Goal: Information Seeking & Learning: Learn about a topic

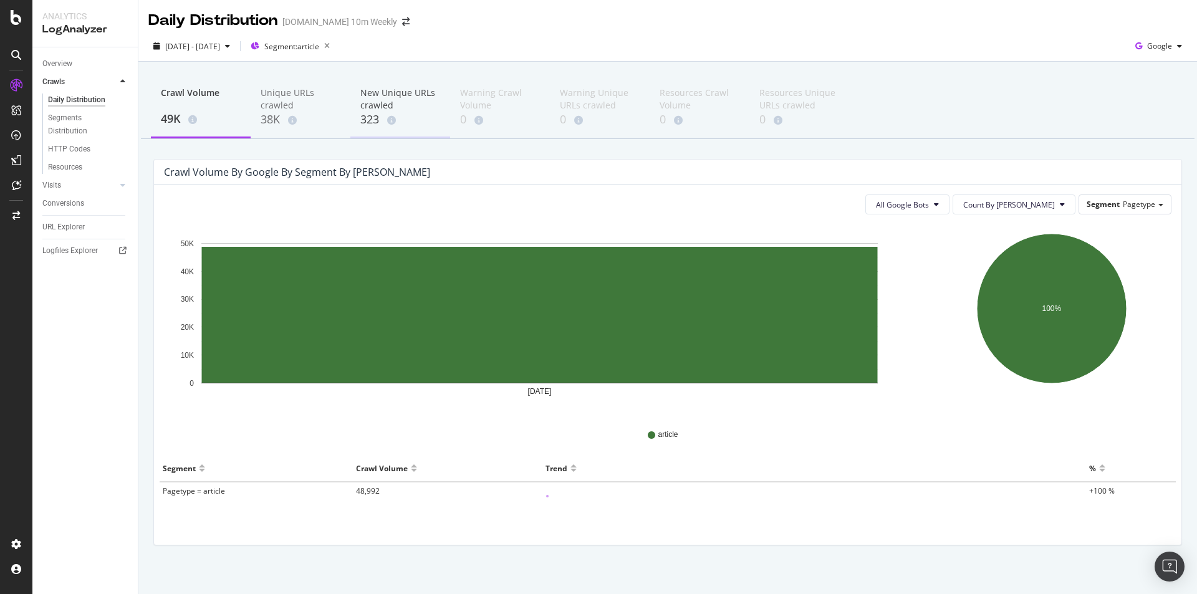
click at [383, 92] on div "New Unique URLs crawled" at bounding box center [400, 99] width 80 height 25
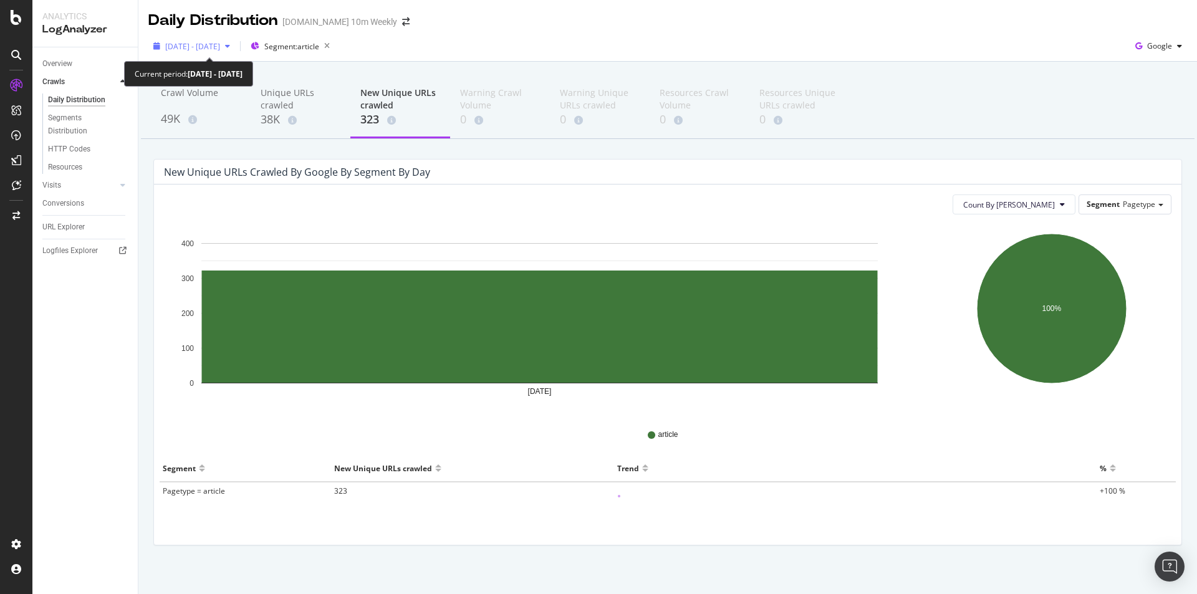
click at [220, 44] on span "[DATE] - [DATE]" at bounding box center [192, 46] width 55 height 11
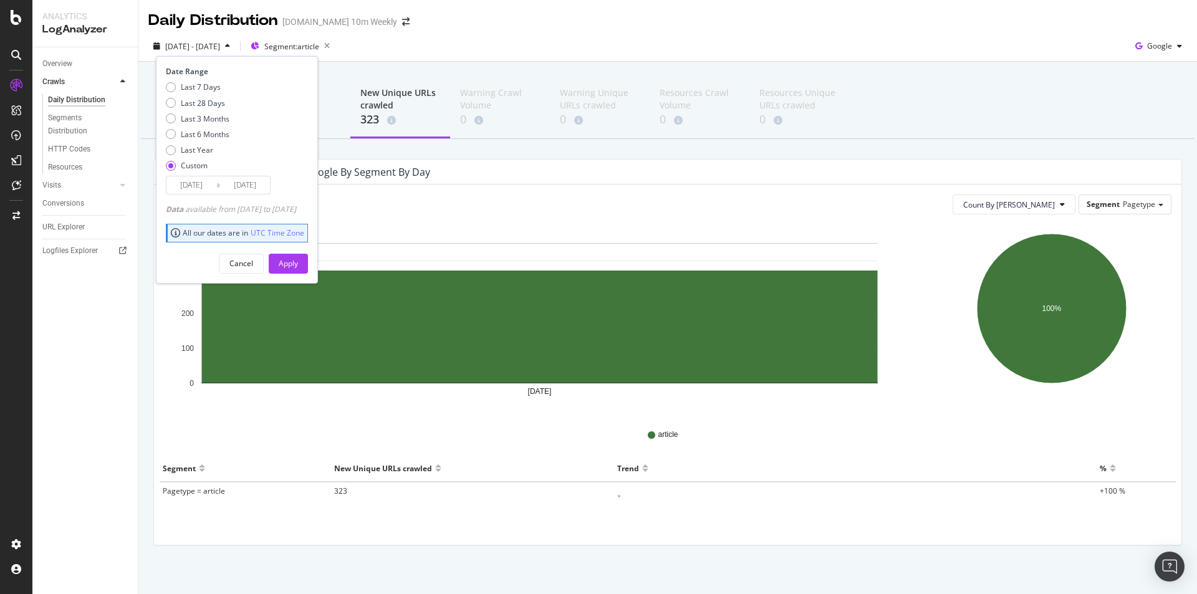
click at [195, 188] on input "2025/09/30" at bounding box center [191, 184] width 50 height 17
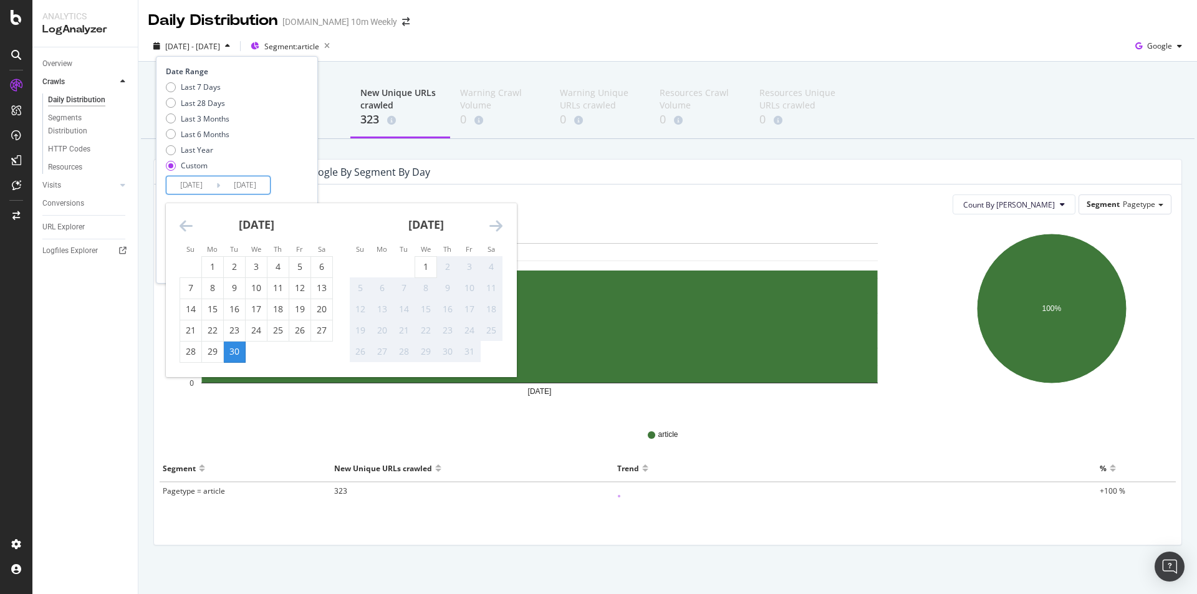
click at [237, 355] on div "30" at bounding box center [234, 351] width 21 height 12
click at [392, 61] on div "2025 Sep. 30th - Sep. 30th Segment: article Date Range Last 7 Days Last 28 Days…" at bounding box center [667, 48] width 1058 height 25
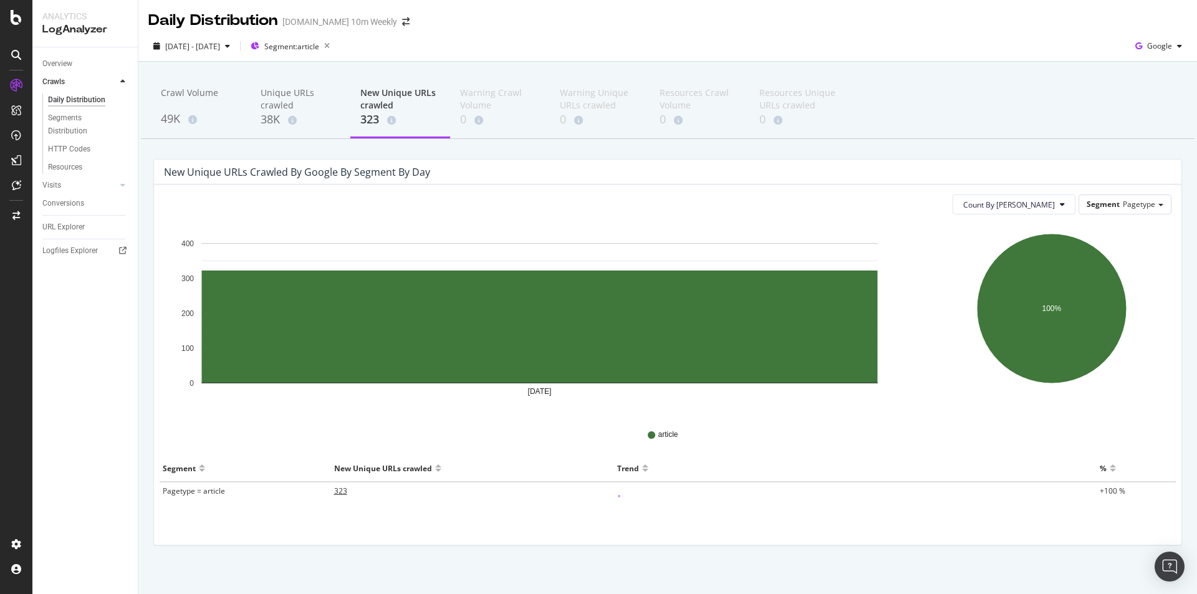
click at [338, 488] on span "323" at bounding box center [340, 490] width 13 height 11
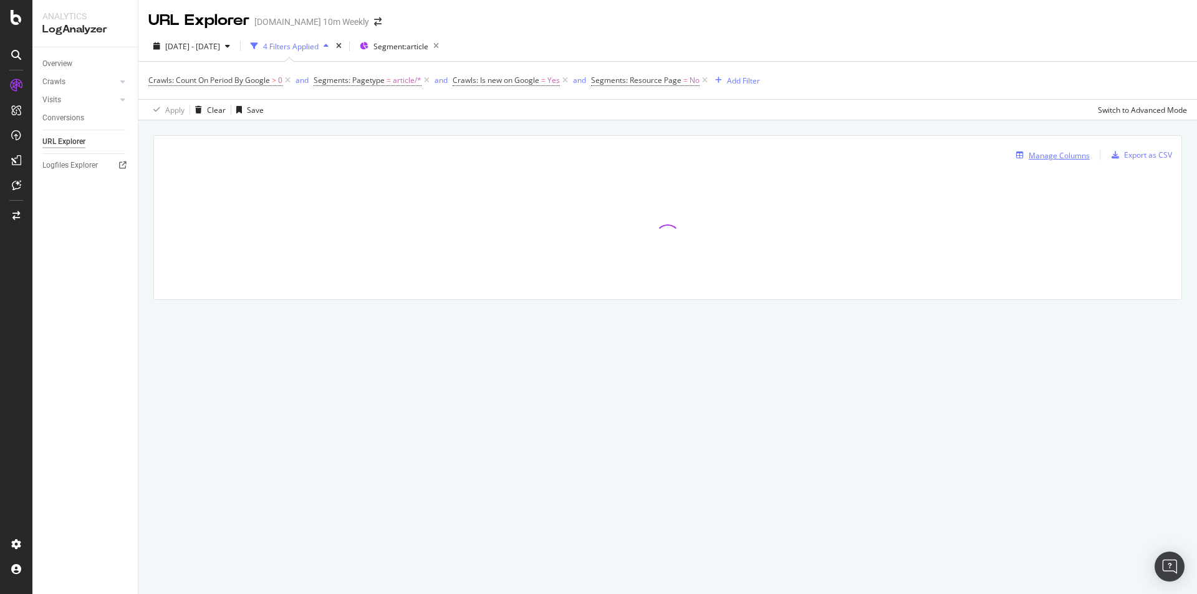
click at [1054, 155] on div "Manage Columns" at bounding box center [1058, 155] width 61 height 11
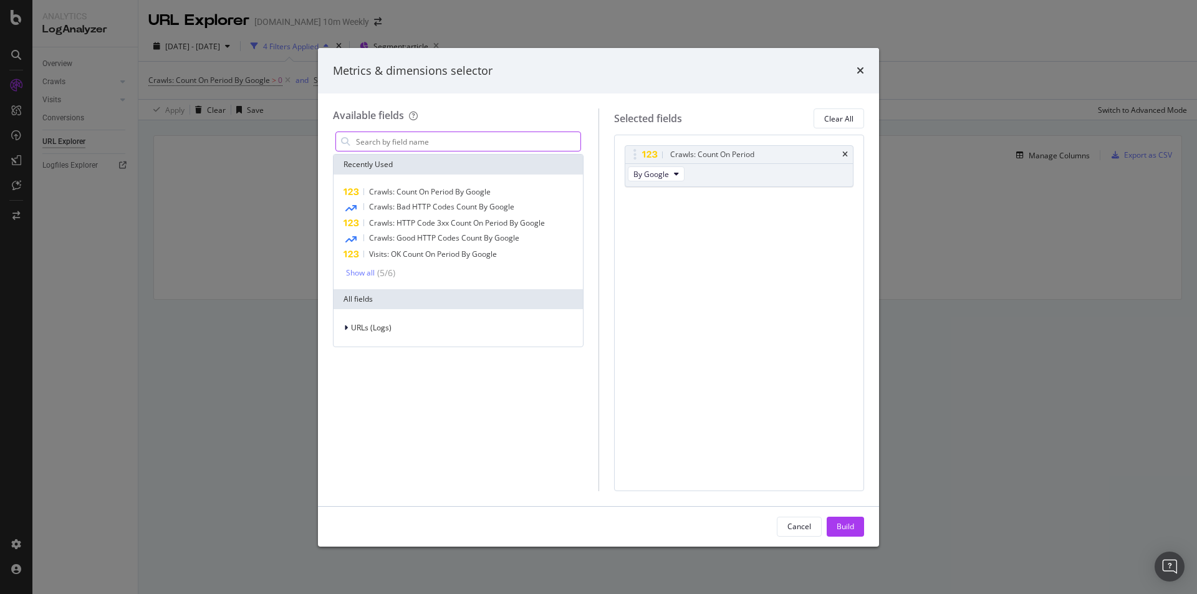
click at [424, 140] on input "modal" at bounding box center [468, 141] width 226 height 19
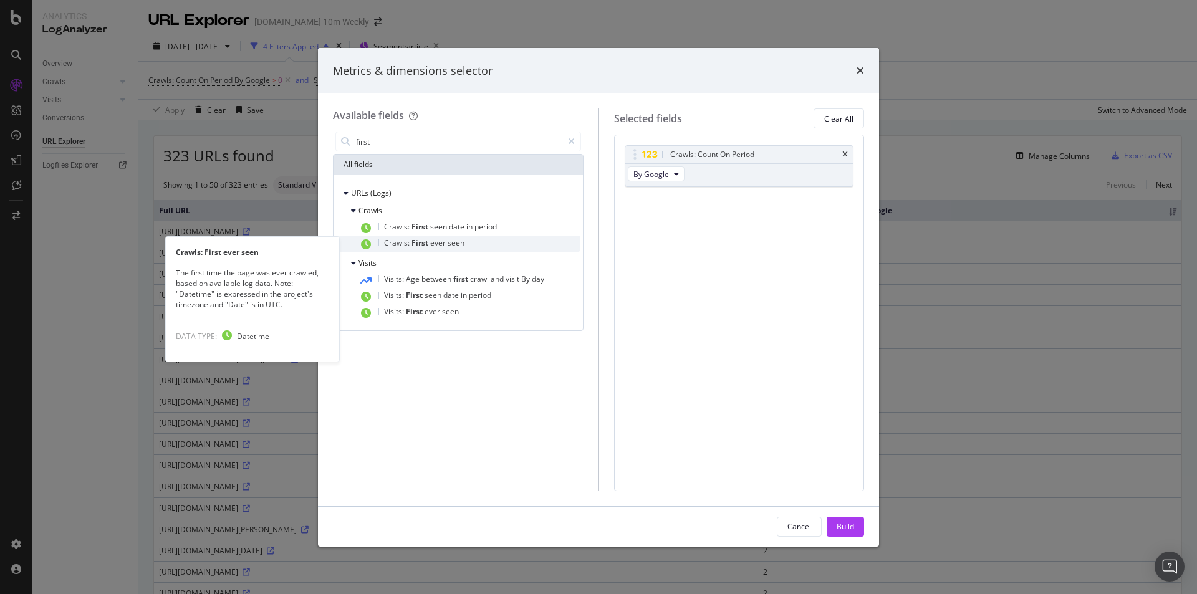
click at [485, 241] on div "Crawls: First ever seen" at bounding box center [469, 244] width 222 height 16
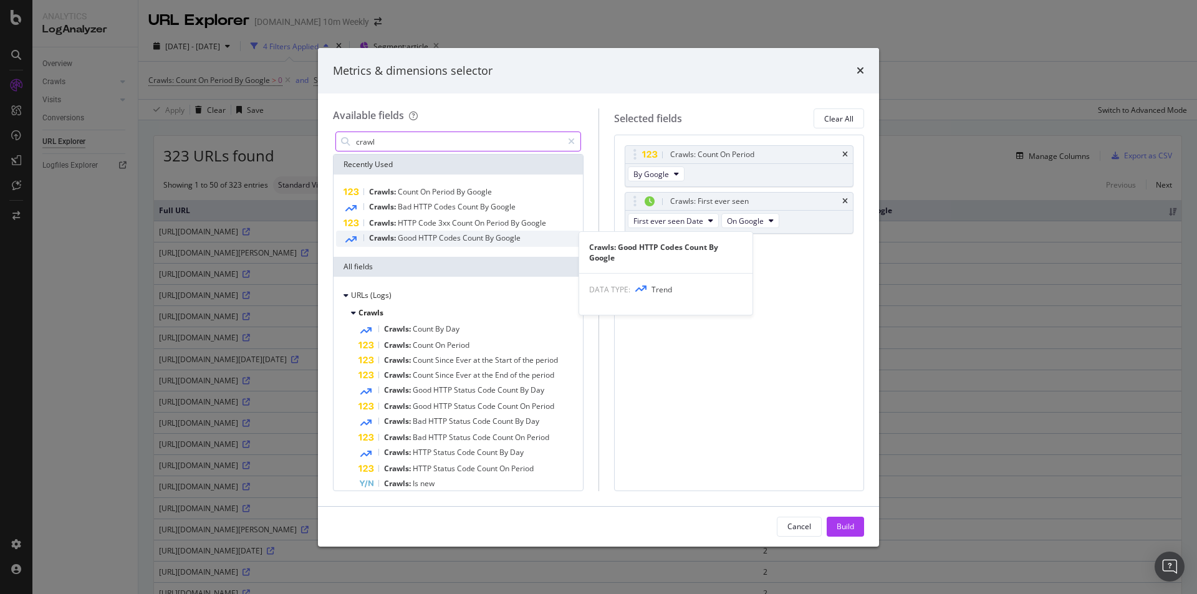
type input "crawl"
click at [503, 242] on span "Google" at bounding box center [507, 237] width 25 height 11
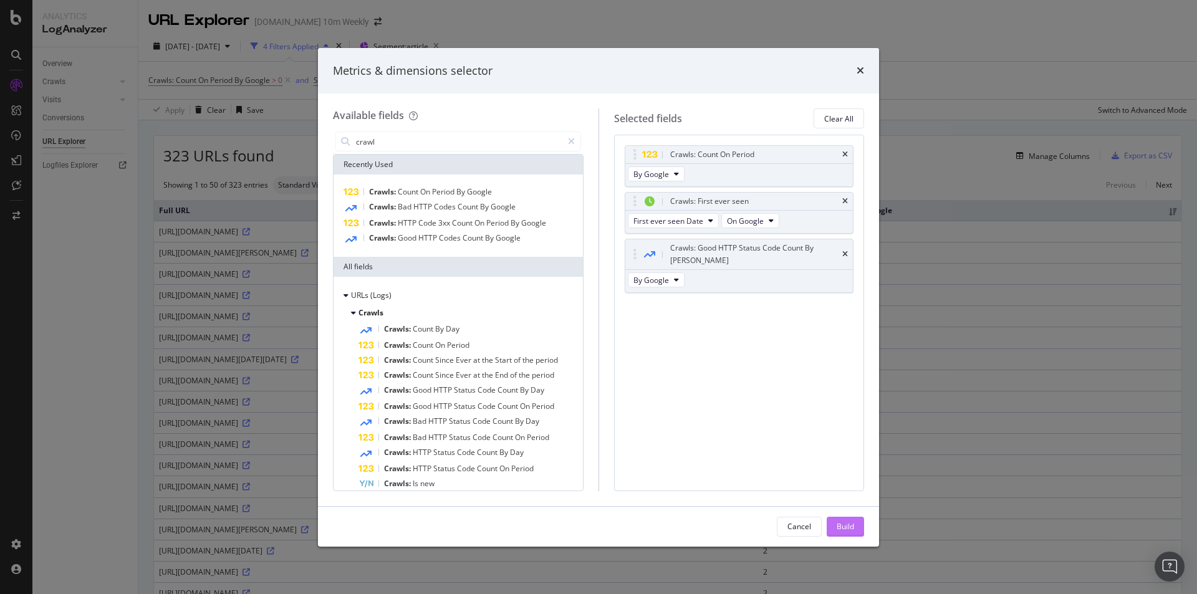
click at [851, 523] on div "Build" at bounding box center [844, 526] width 17 height 11
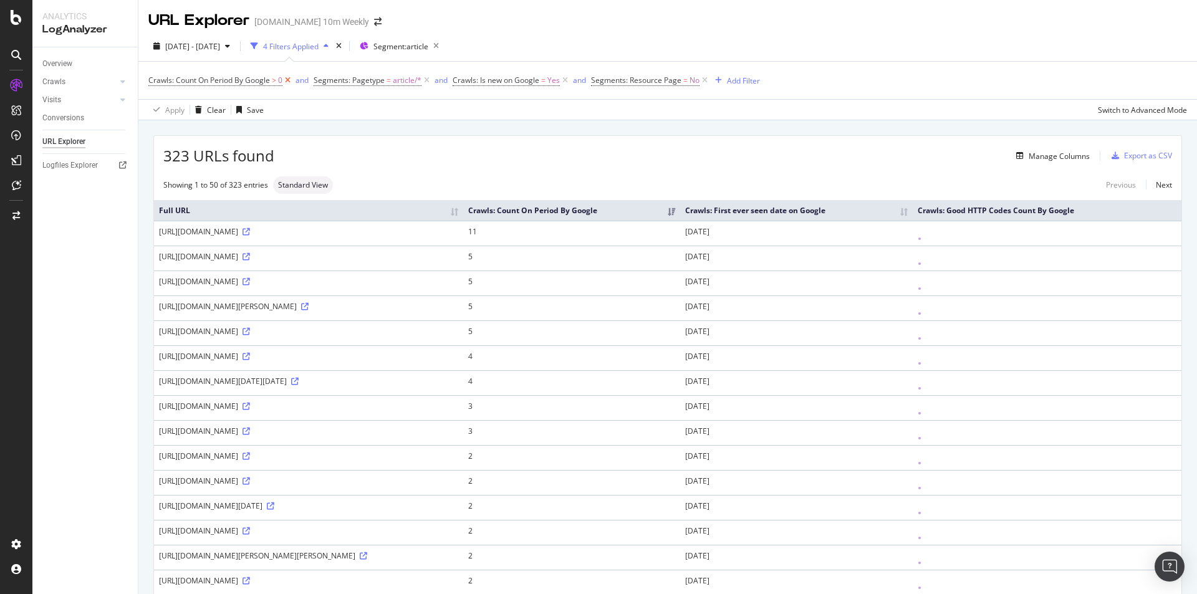
click at [287, 80] on icon at bounding box center [287, 80] width 11 height 12
drag, startPoint x: 1043, startPoint y: 154, endPoint x: 1003, endPoint y: 247, distance: 101.4
click at [1065, 158] on div "Manage Columns" at bounding box center [1058, 156] width 61 height 11
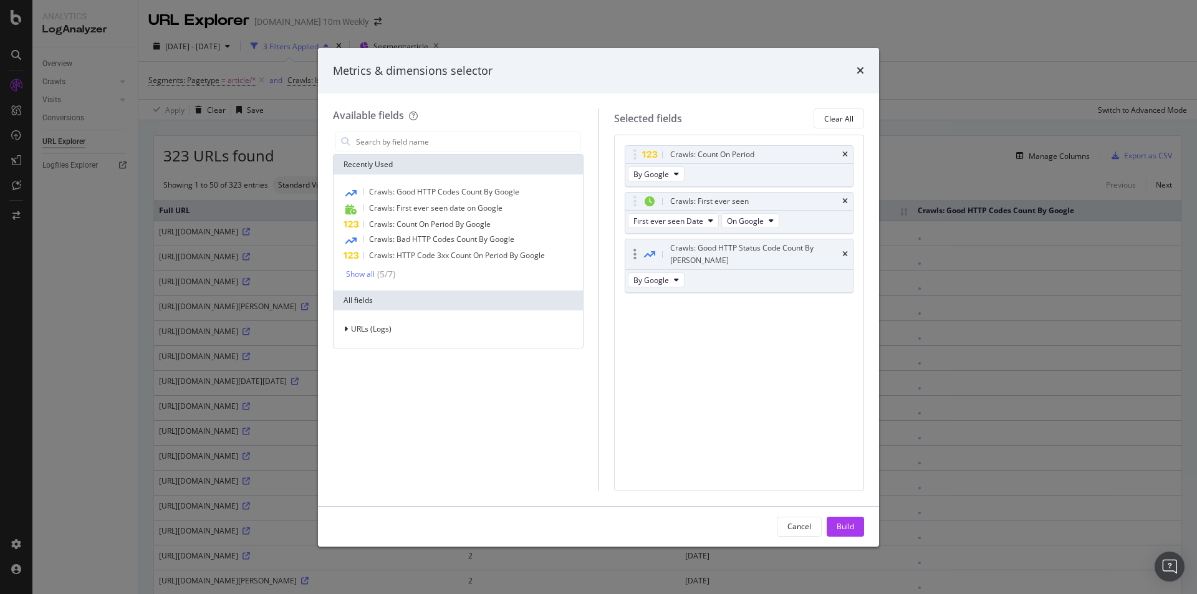
click at [848, 247] on div "Crawls: Good HTTP Status Code Count By Day" at bounding box center [739, 254] width 228 height 30
click at [844, 251] on icon "times" at bounding box center [845, 254] width 6 height 7
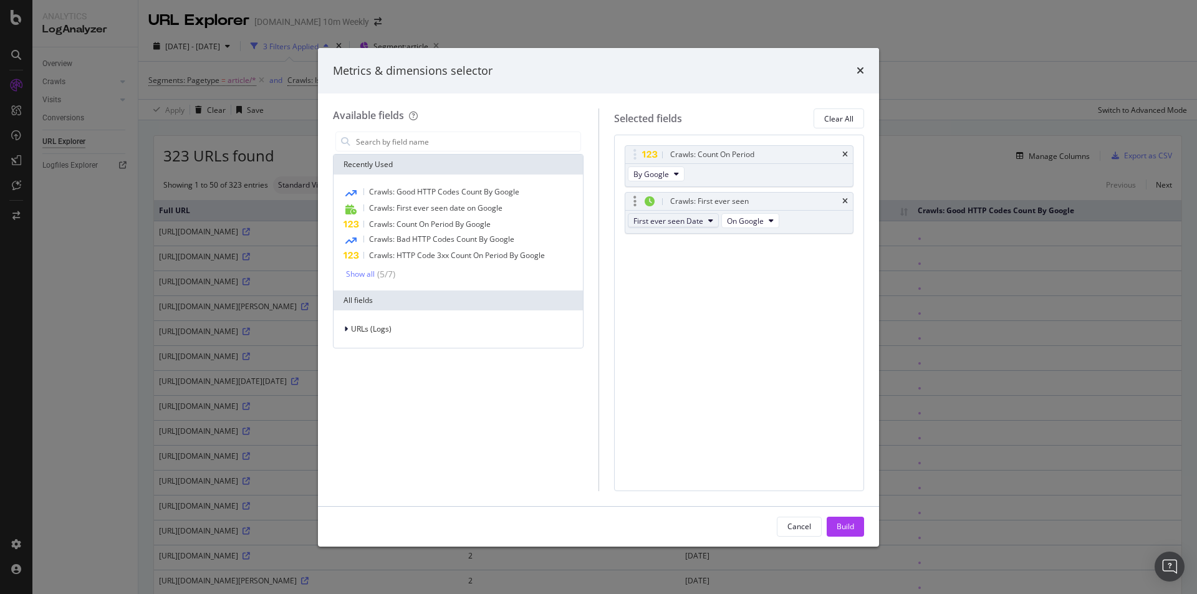
click at [710, 217] on icon "modal" at bounding box center [710, 220] width 5 height 7
click at [708, 269] on span "First ever seen Datetime" at bounding box center [680, 265] width 85 height 11
click at [844, 528] on div "Build" at bounding box center [844, 526] width 17 height 11
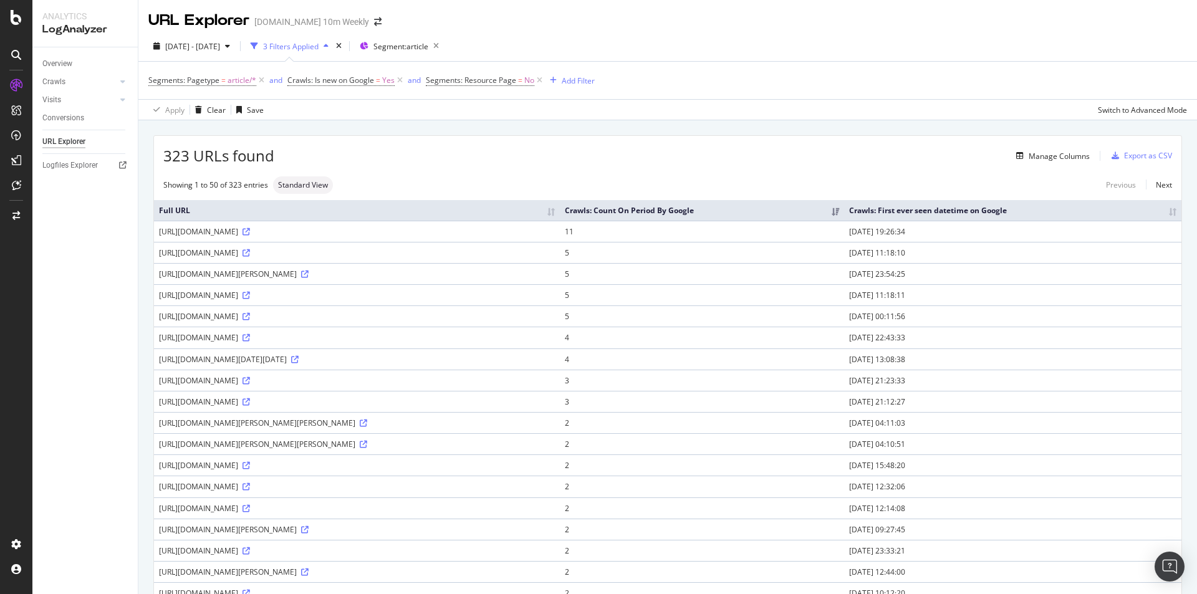
click at [728, 230] on td "11" at bounding box center [702, 231] width 284 height 21
click at [1036, 163] on div "Manage Columns" at bounding box center [1050, 156] width 79 height 14
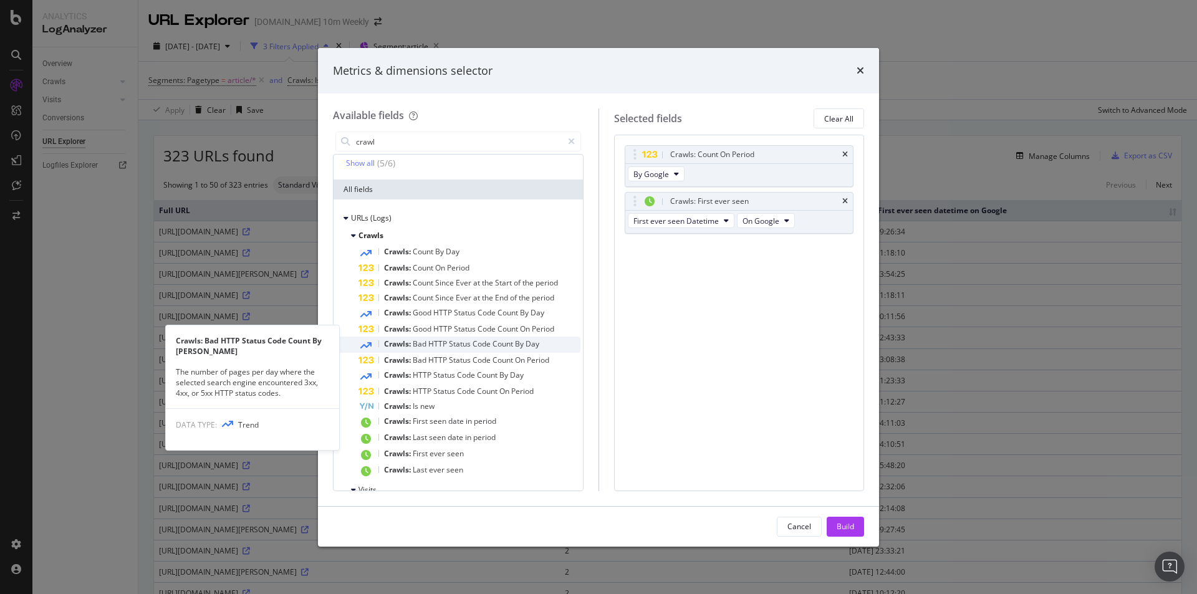
scroll to position [125, 0]
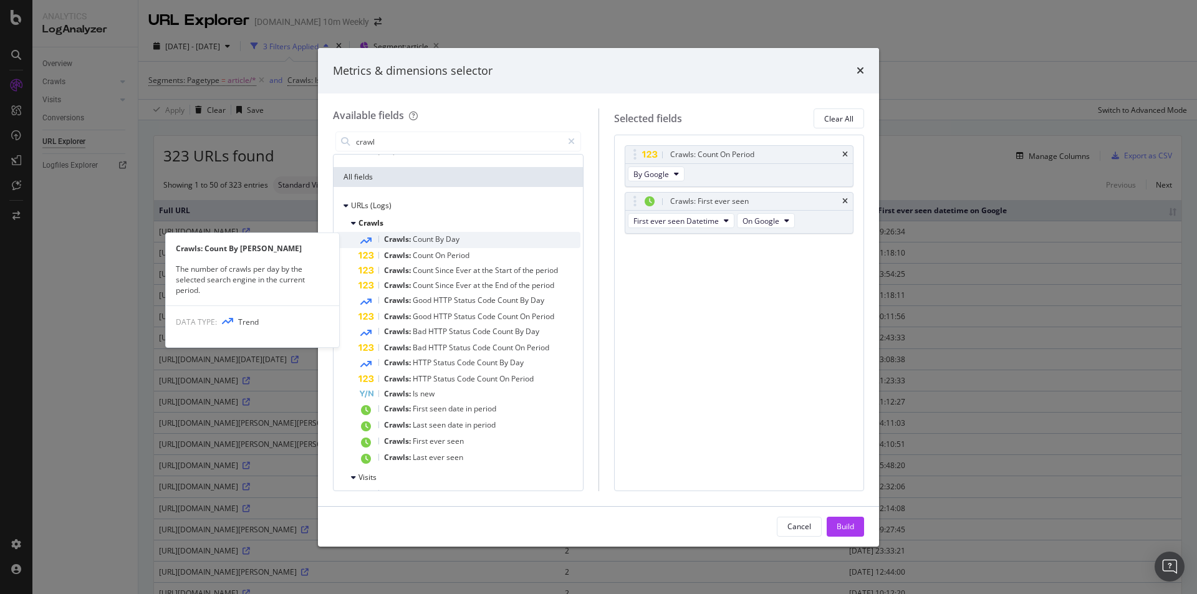
type input "crawl"
click at [530, 244] on div "Crawls: Count By Day" at bounding box center [469, 240] width 222 height 16
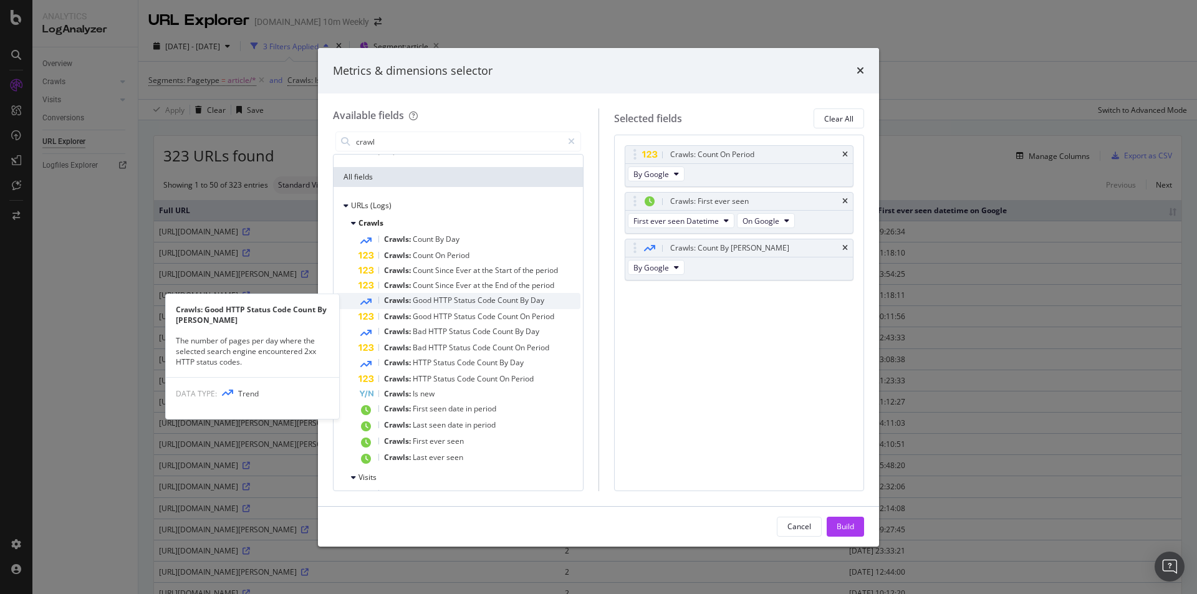
click at [514, 299] on span "Count" at bounding box center [508, 300] width 22 height 11
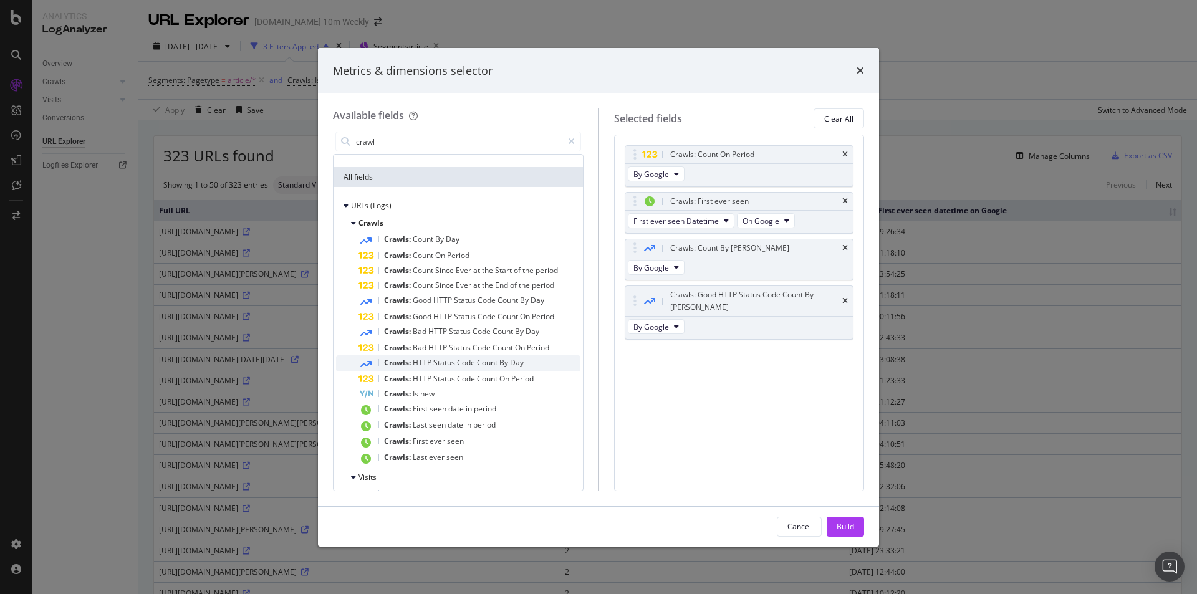
click at [520, 363] on span "Day" at bounding box center [517, 362] width 14 height 11
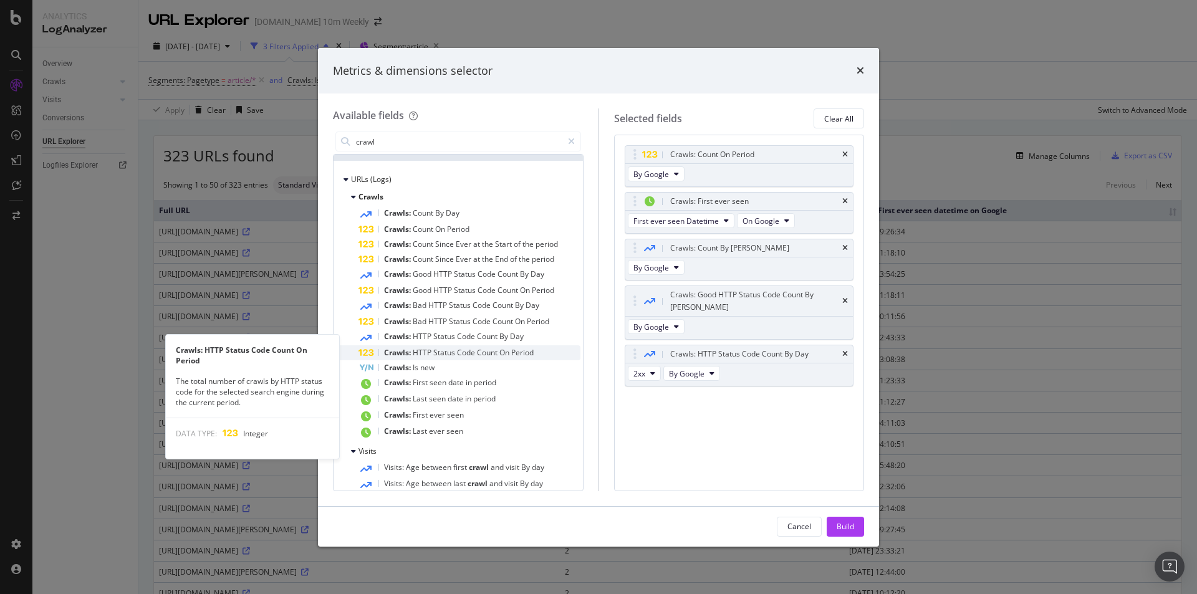
scroll to position [163, 0]
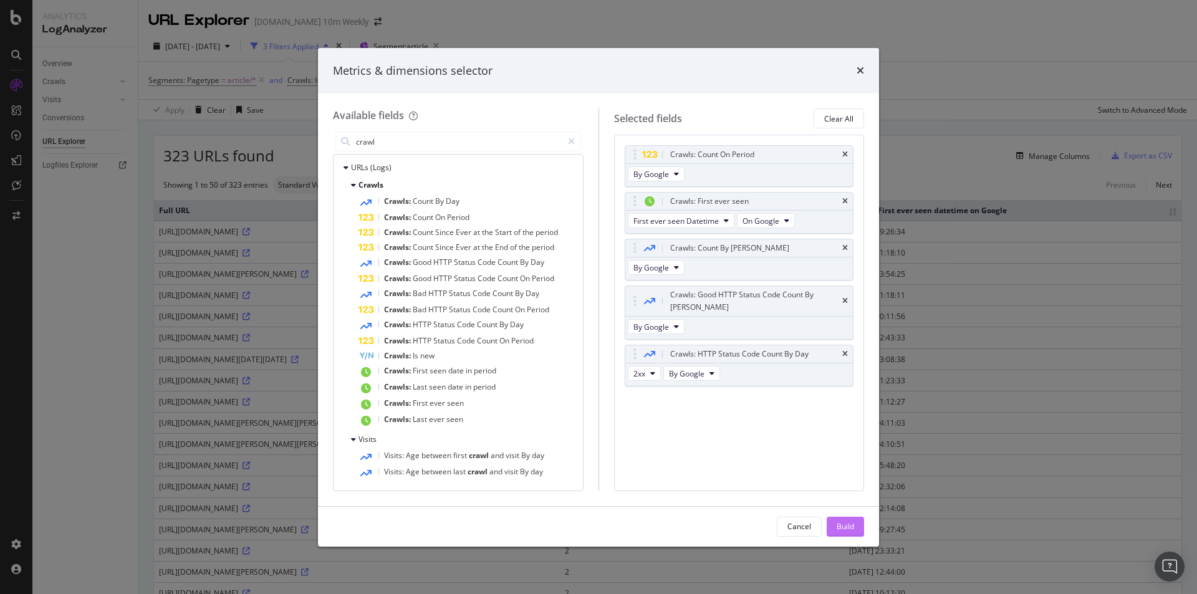
click at [851, 527] on div "Build" at bounding box center [844, 526] width 17 height 11
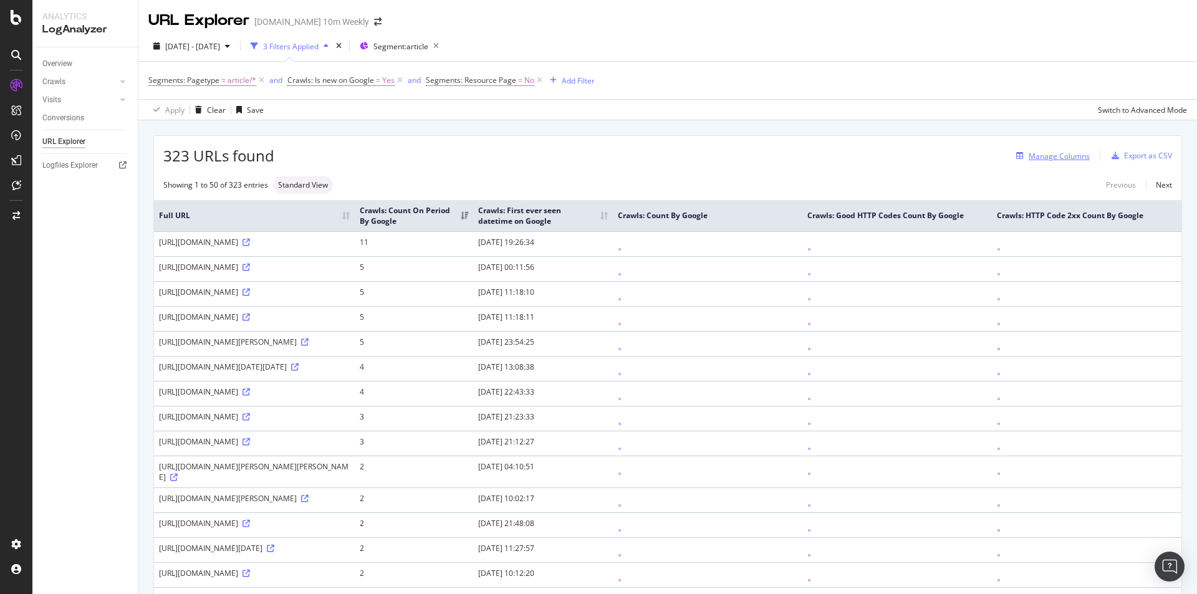
click at [1056, 160] on div "Manage Columns" at bounding box center [1058, 156] width 61 height 11
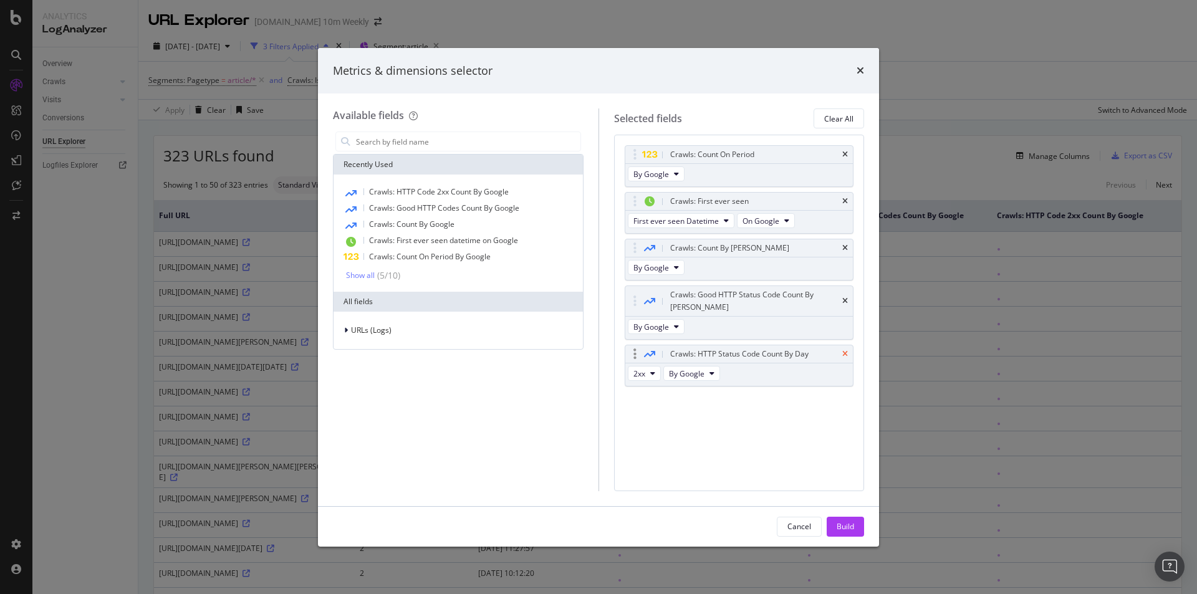
click at [844, 350] on icon "times" at bounding box center [845, 353] width 6 height 7
click at [846, 297] on icon "times" at bounding box center [845, 300] width 6 height 7
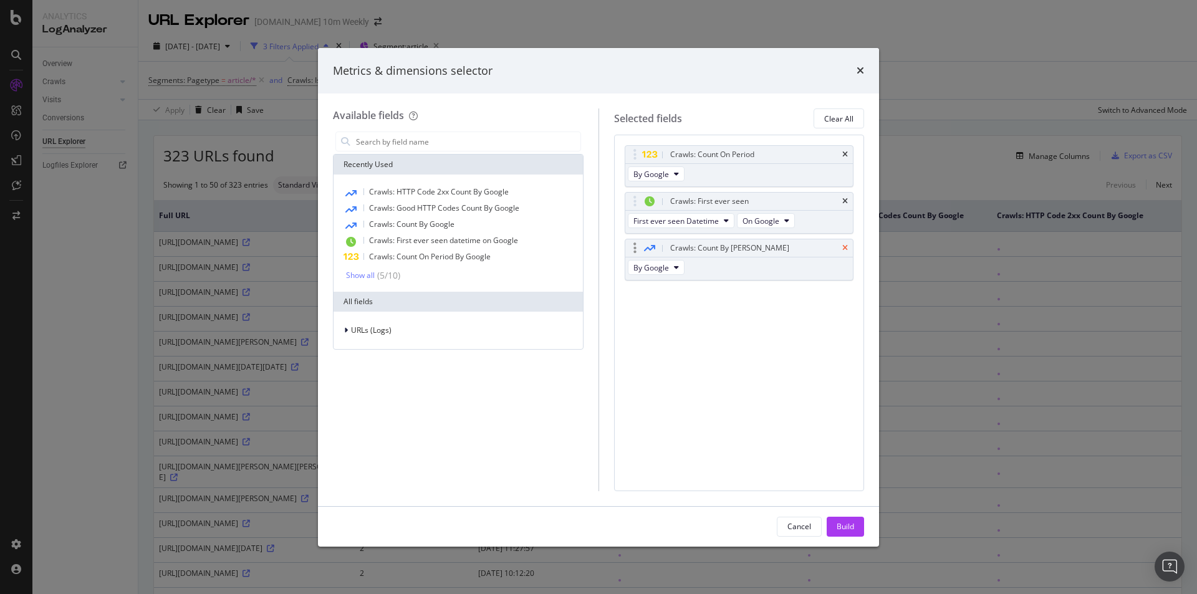
click at [844, 244] on icon "times" at bounding box center [845, 247] width 6 height 7
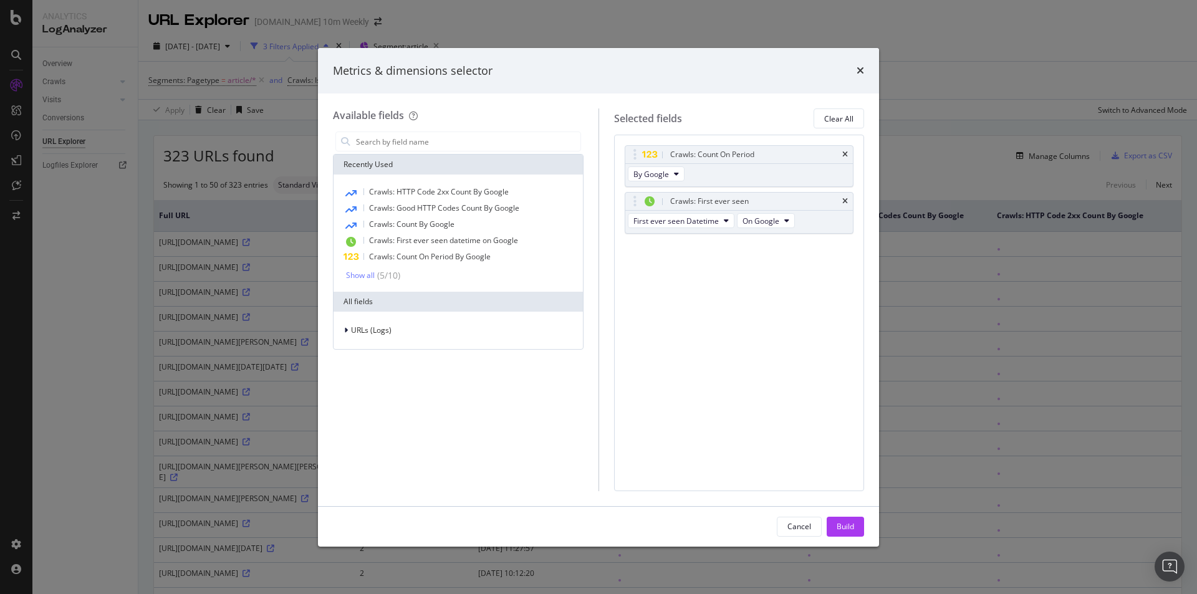
click at [837, 518] on div "Build" at bounding box center [844, 526] width 17 height 19
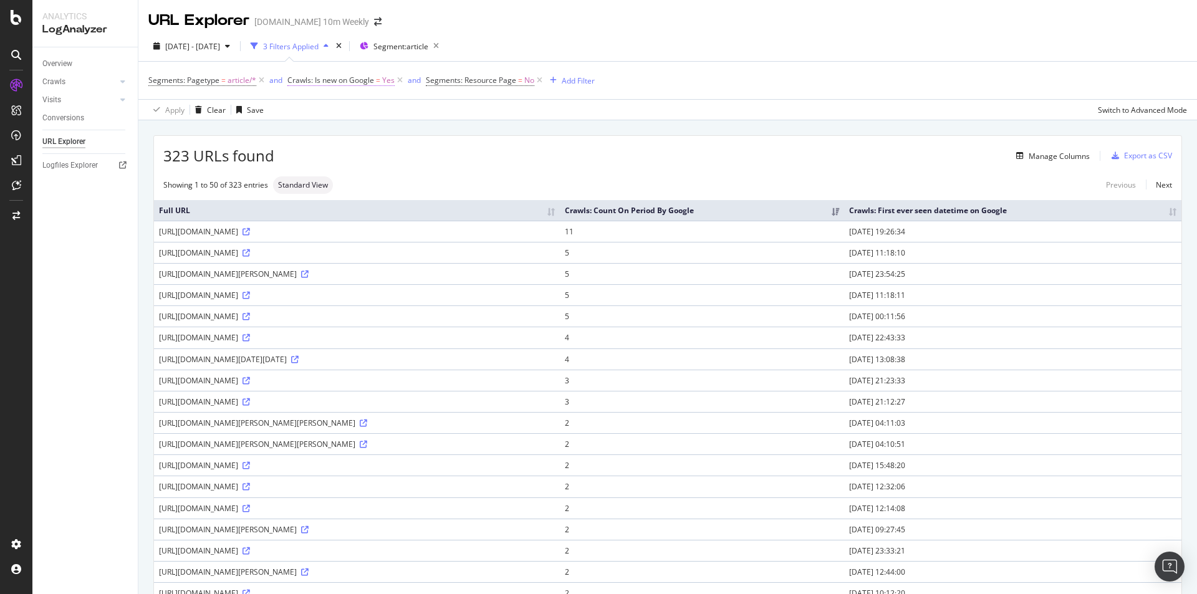
click at [348, 84] on span "Crawls: Is new on Google" at bounding box center [330, 80] width 87 height 11
click at [320, 129] on div "Yes" at bounding box center [365, 130] width 137 height 20
click at [341, 108] on icon at bounding box center [339, 109] width 9 height 7
click at [408, 107] on div "On Google" at bounding box center [365, 110] width 137 height 20
click at [485, 136] on div "323 URLs found Manage Columns Export as CSV" at bounding box center [667, 151] width 1027 height 31
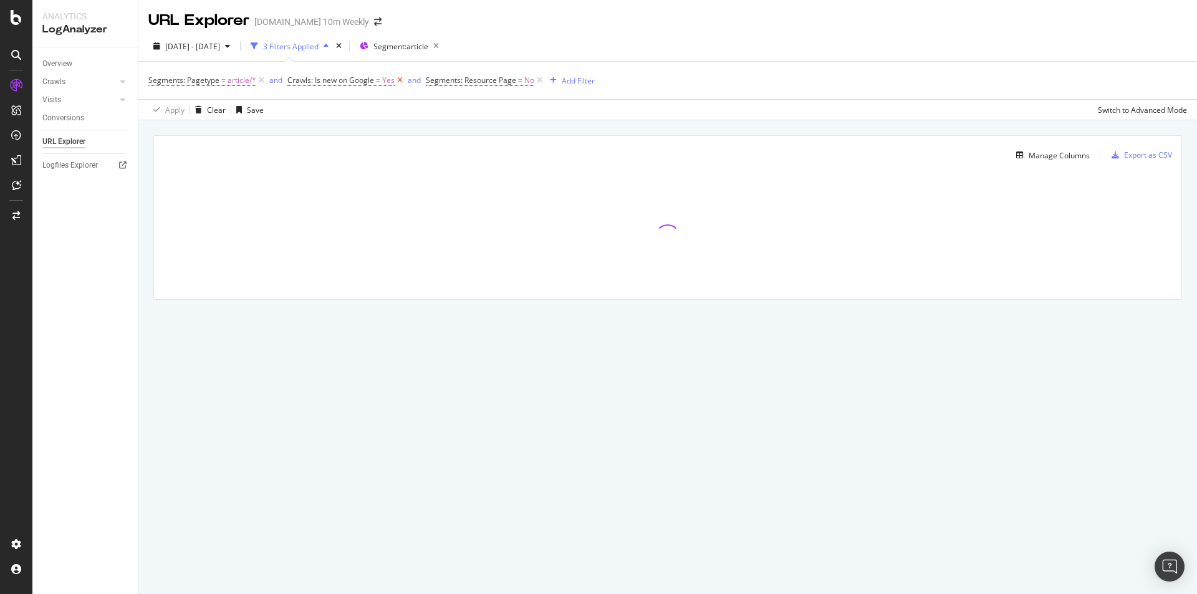
click at [400, 80] on icon at bounding box center [399, 80] width 11 height 12
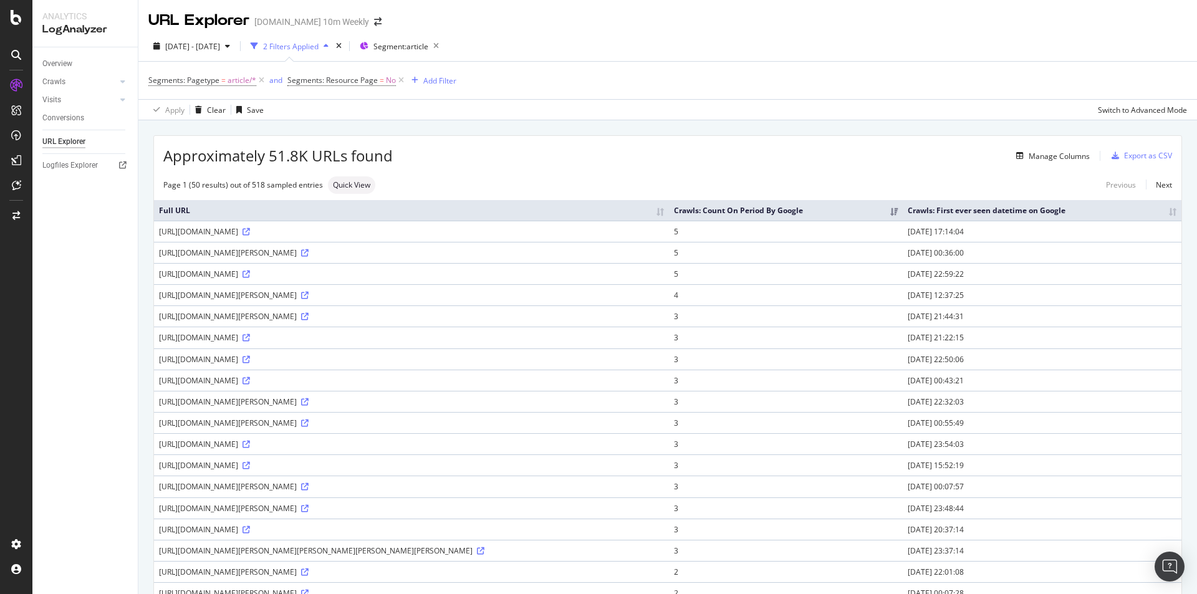
drag, startPoint x: 427, startPoint y: 263, endPoint x: 575, endPoint y: 170, distance: 174.8
click at [1029, 159] on div "Manage Columns" at bounding box center [1058, 156] width 61 height 11
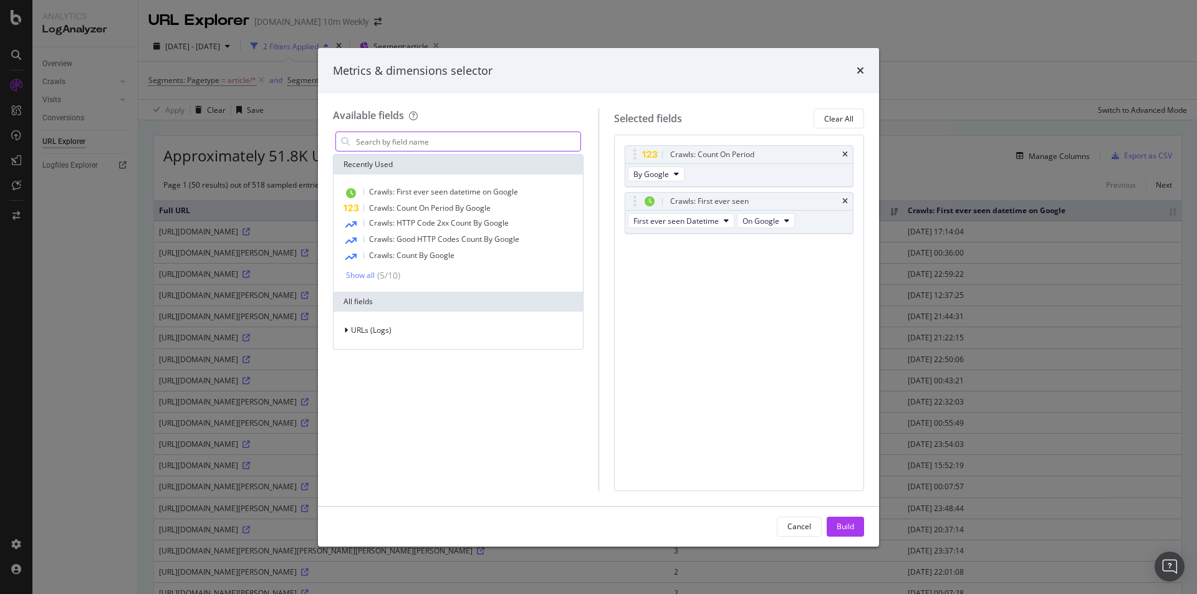
click at [412, 145] on input "modal" at bounding box center [468, 141] width 226 height 19
click at [679, 174] on button "By Google" at bounding box center [656, 173] width 57 height 15
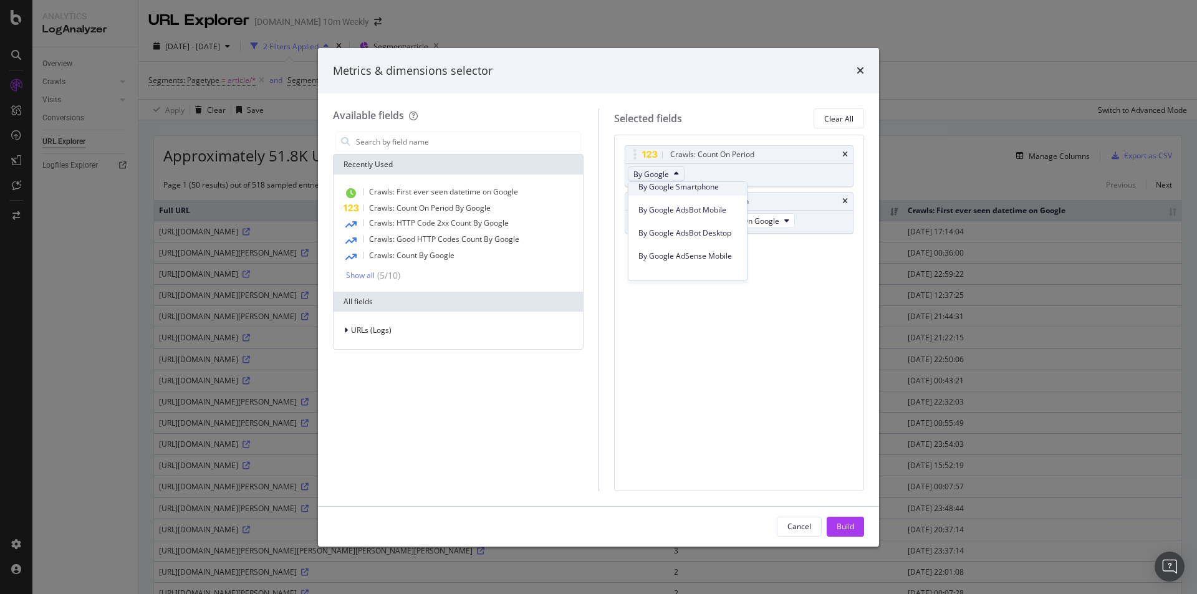
click at [715, 192] on span "By Google Smartphone" at bounding box center [687, 186] width 98 height 11
click at [699, 175] on span "By Google Smartphone" at bounding box center [673, 174] width 80 height 11
click at [705, 170] on span "By Google Smartphone" at bounding box center [673, 174] width 80 height 11
click at [846, 527] on div "Build" at bounding box center [844, 526] width 17 height 11
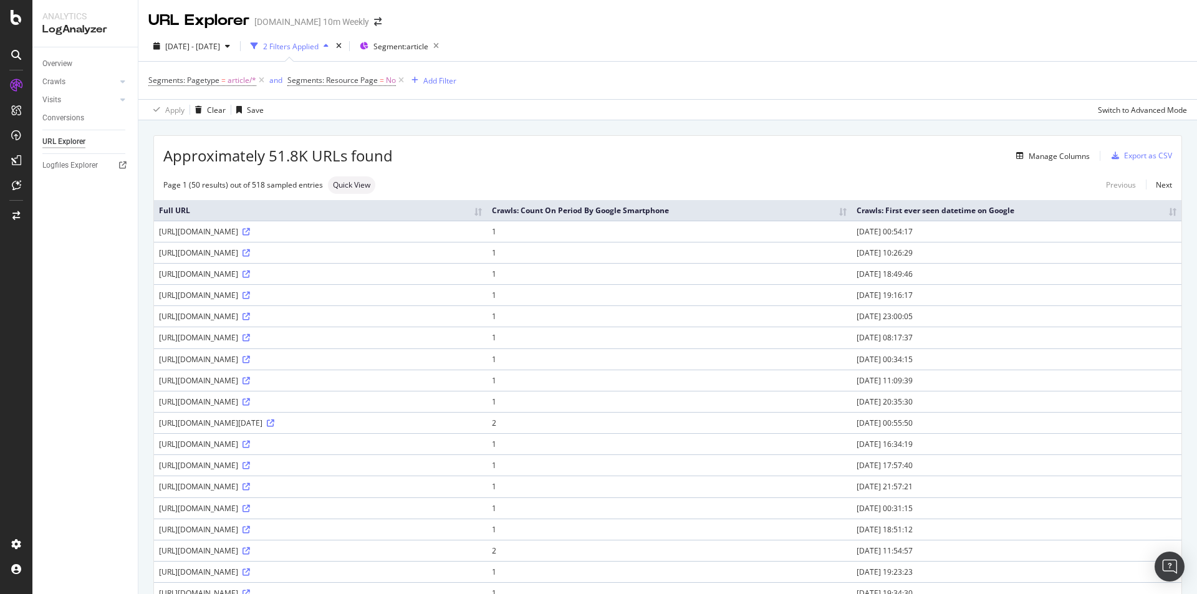
click at [725, 214] on th "Crawls: Count On Period By Google Smartphone" at bounding box center [669, 210] width 365 height 21
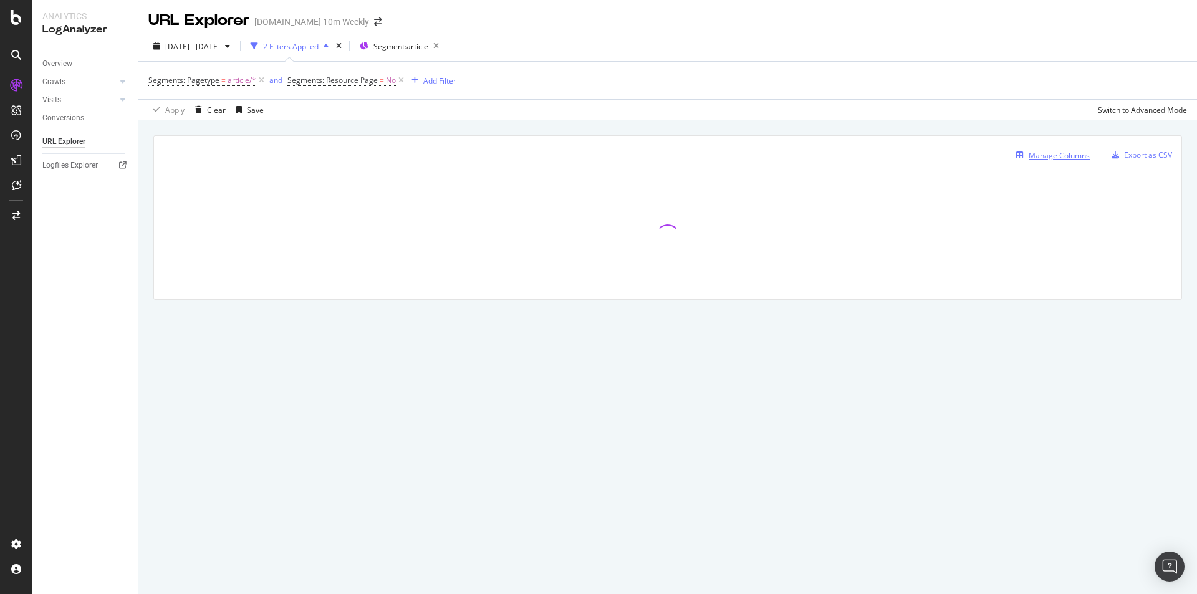
click at [1070, 159] on div "Manage Columns" at bounding box center [1058, 155] width 61 height 11
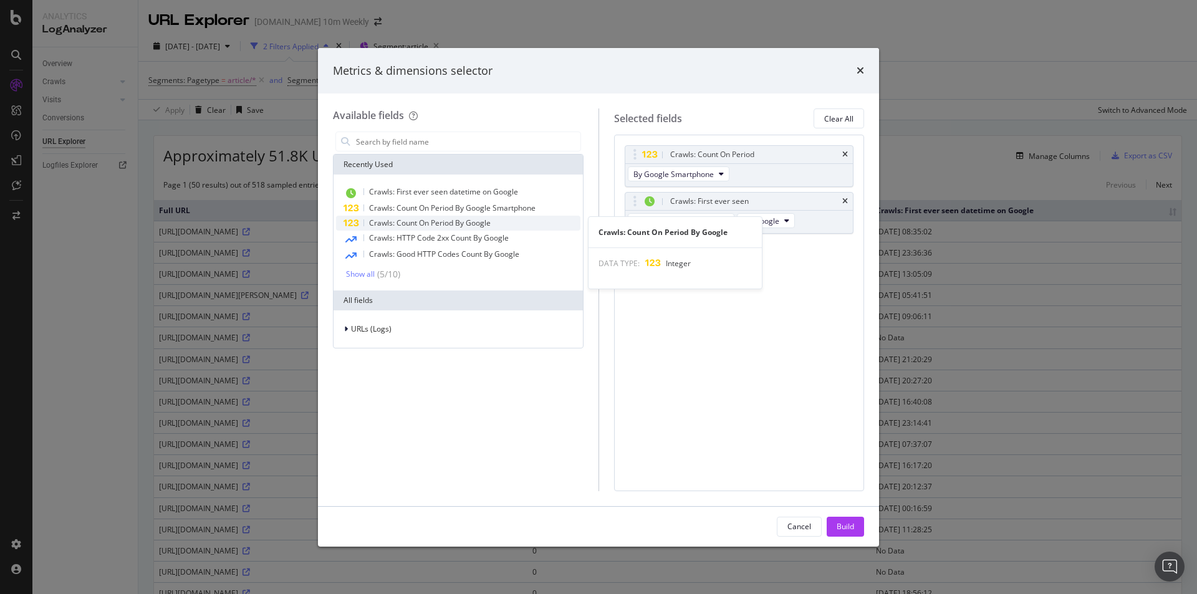
click at [492, 227] on div "Crawls: Count On Period By Google" at bounding box center [458, 223] width 244 height 15
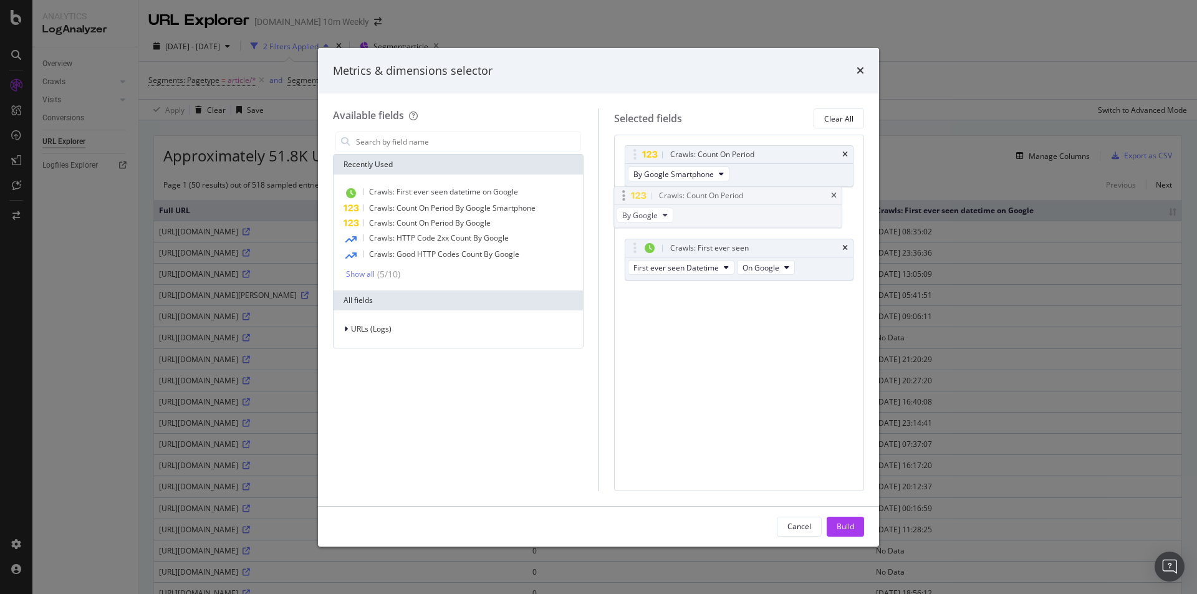
drag, startPoint x: 791, startPoint y: 267, endPoint x: 780, endPoint y: 219, distance: 49.9
click at [780, 219] on body "Analytics LogAnalyzer Overview Crawls Daily Distribution Segments Distribution …" at bounding box center [598, 297] width 1197 height 594
click at [713, 173] on span "By Google Smartphone" at bounding box center [673, 174] width 80 height 11
click at [702, 221] on span "By Google Desktop" at bounding box center [687, 219] width 98 height 11
click at [669, 218] on button "By Google" at bounding box center [656, 220] width 57 height 15
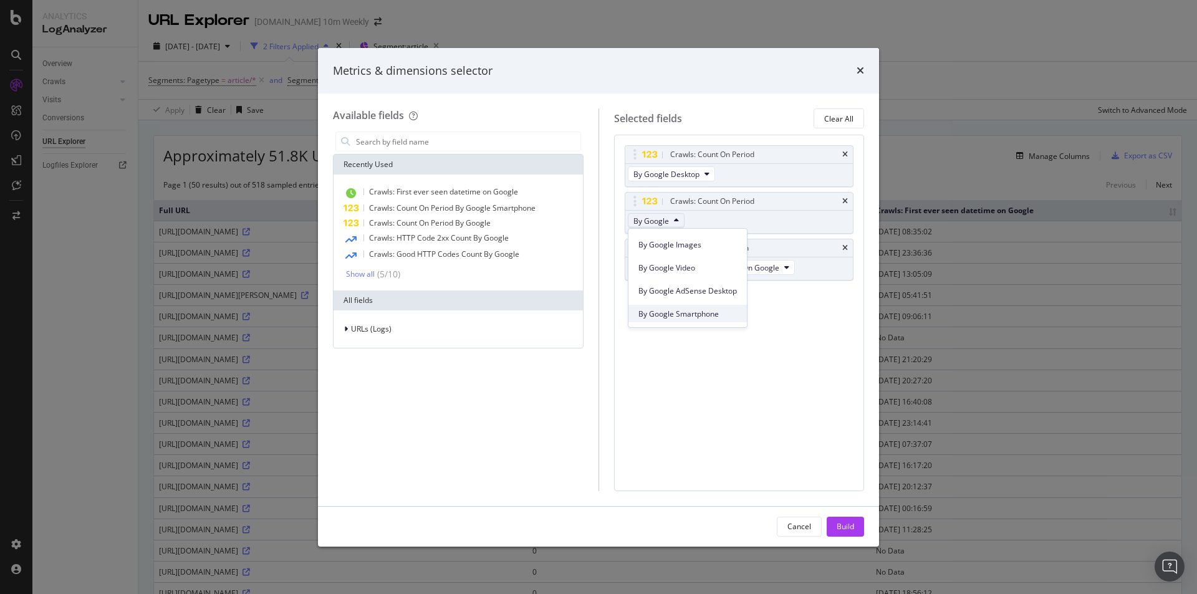
scroll to position [62, 0]
click at [725, 294] on span "By Google Smartphone" at bounding box center [687, 295] width 98 height 11
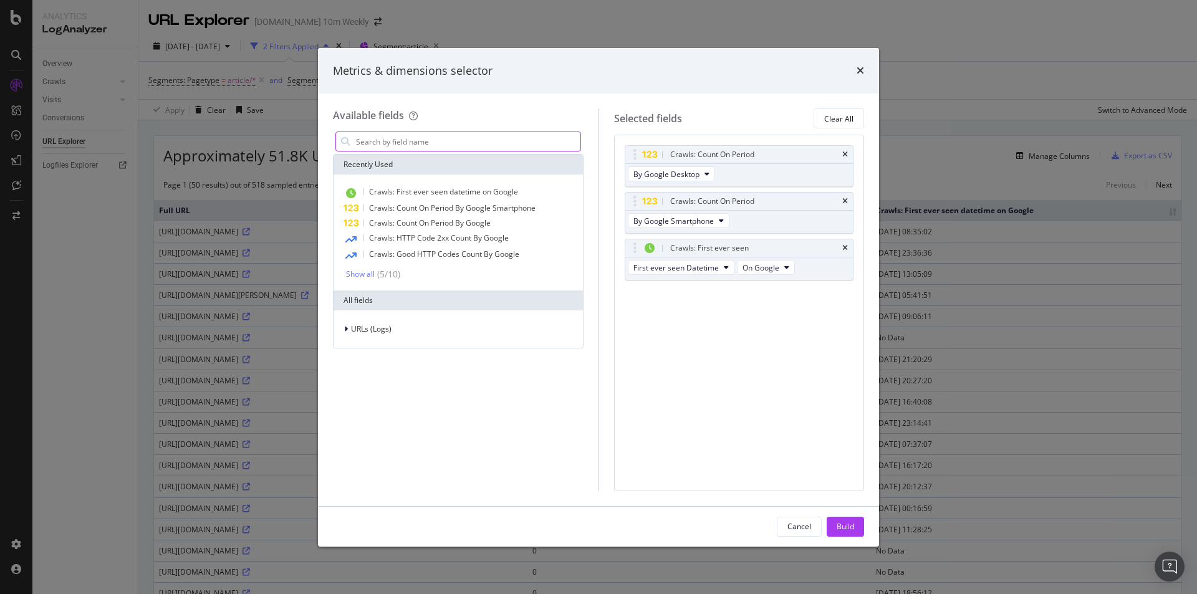
click at [391, 141] on input "modal" at bounding box center [468, 141] width 226 height 19
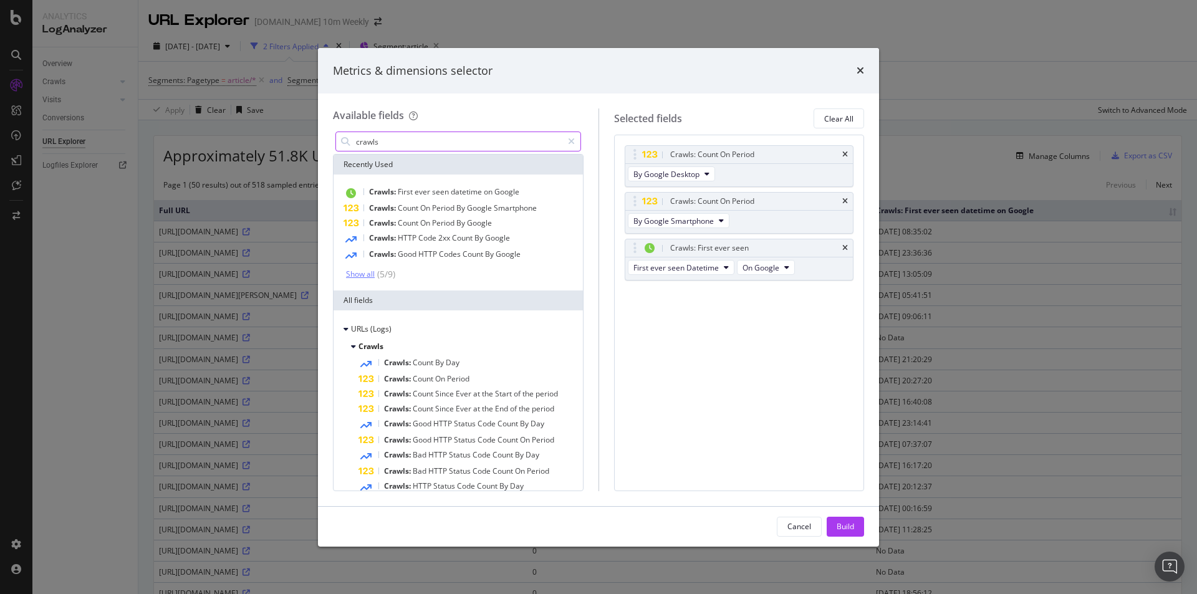
type input "crawls"
click at [367, 276] on div "Show all" at bounding box center [360, 274] width 29 height 9
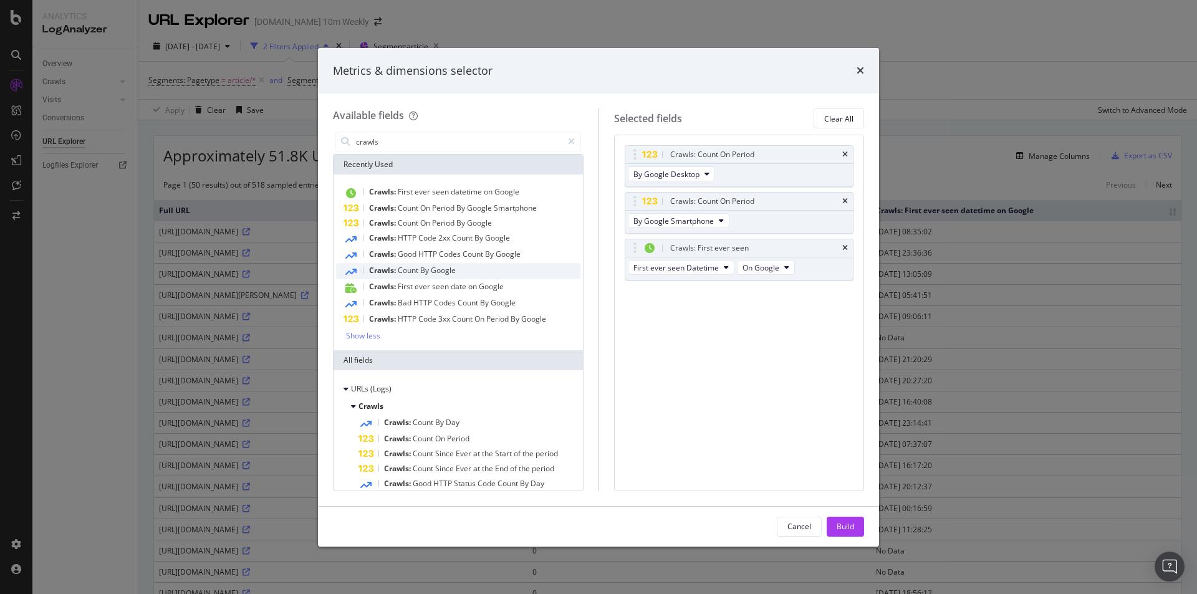
click at [482, 272] on div "Crawls: Count By Google" at bounding box center [458, 271] width 244 height 16
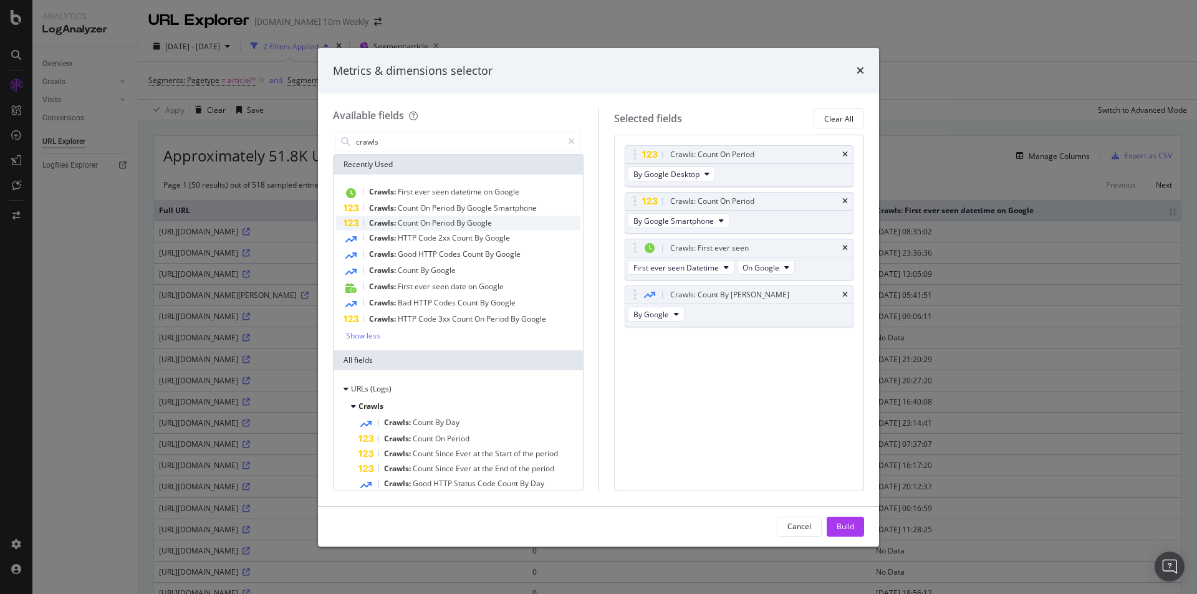
click at [507, 230] on div "Crawls: Count On Period By Google" at bounding box center [458, 223] width 244 height 15
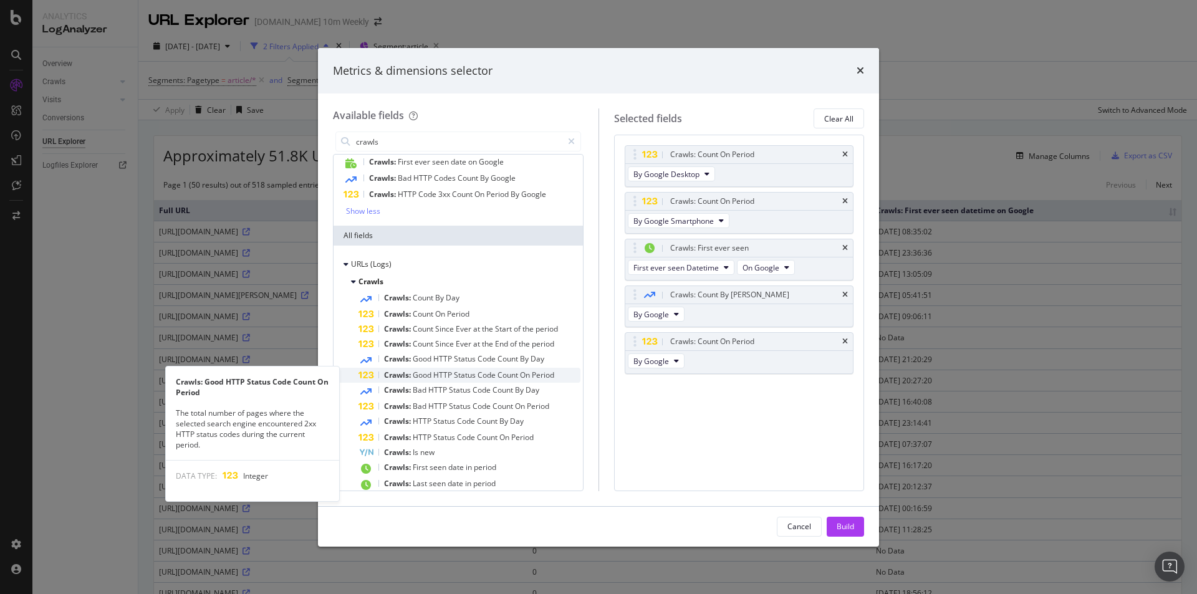
scroll to position [169, 0]
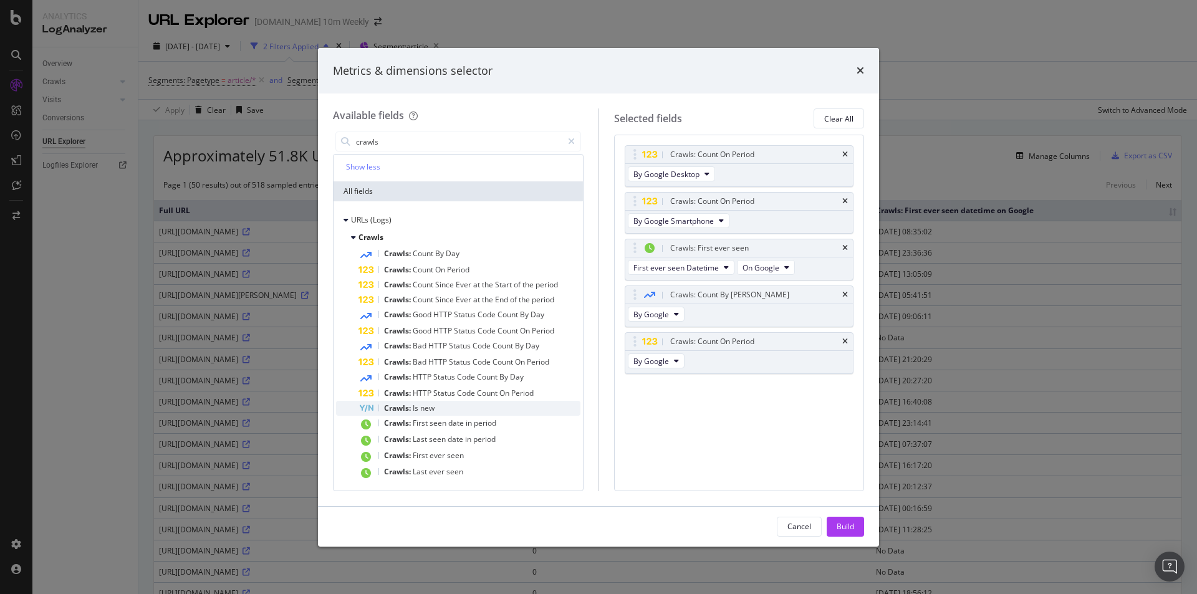
click at [482, 408] on div "Crawls: Is new" at bounding box center [469, 408] width 222 height 15
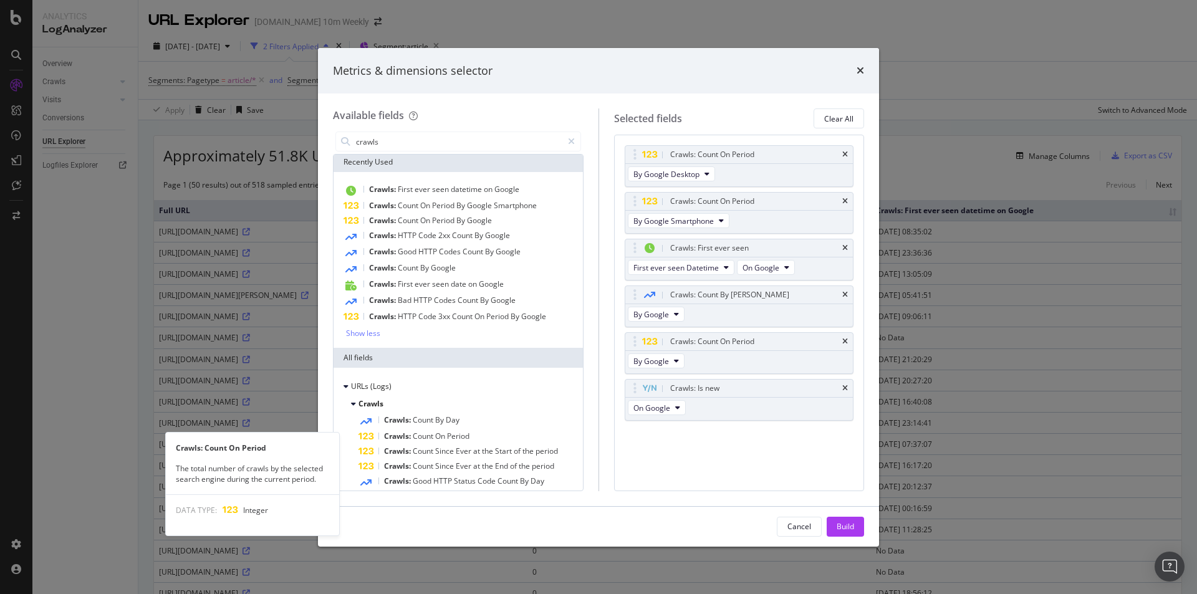
scroll to position [0, 0]
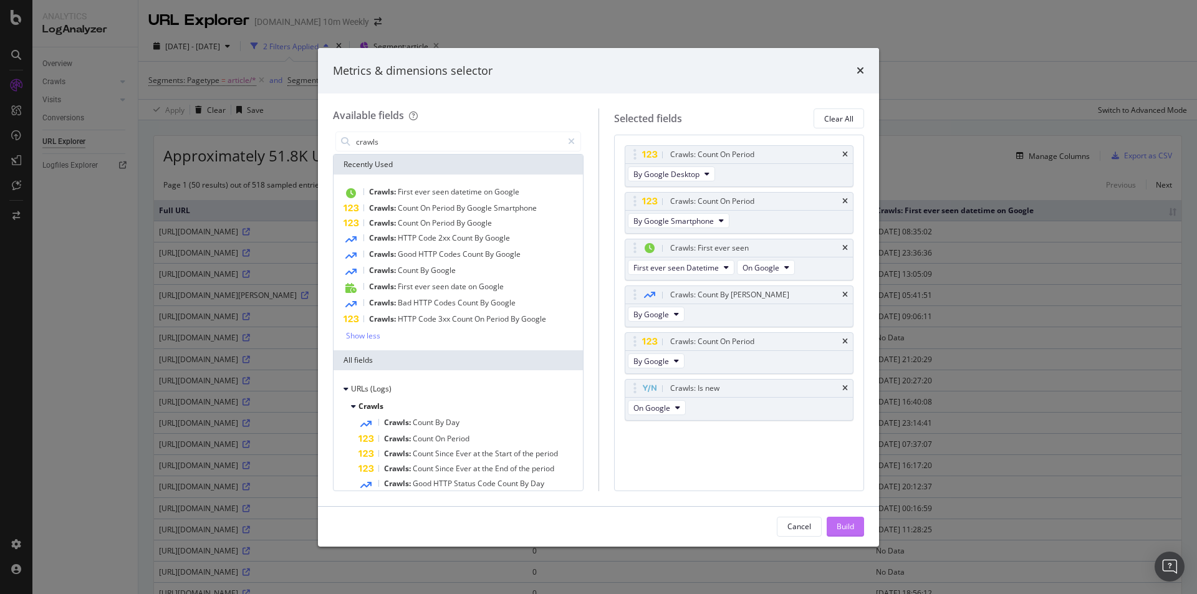
click at [849, 533] on div "Build" at bounding box center [844, 526] width 17 height 19
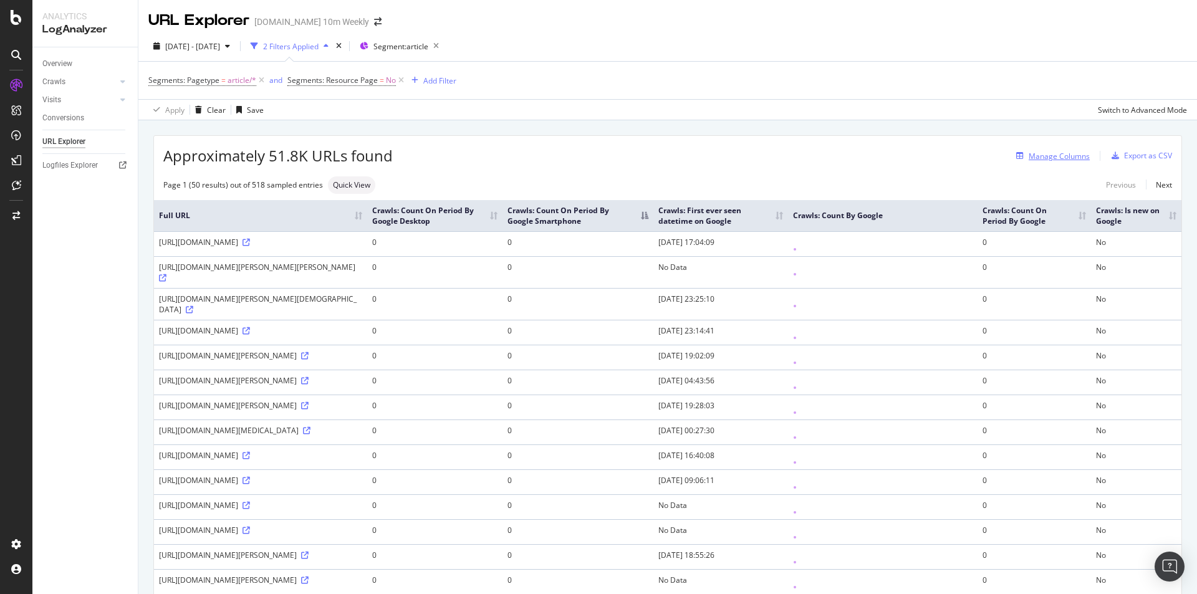
click at [1037, 163] on div "Manage Columns" at bounding box center [1050, 156] width 79 height 14
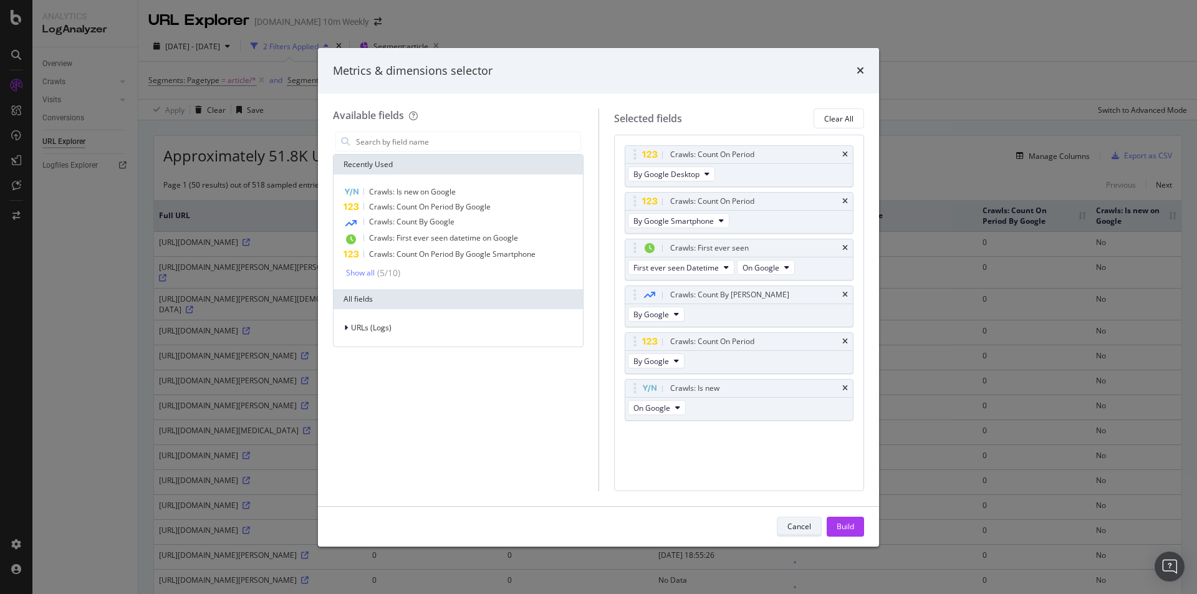
click at [801, 533] on div "Cancel" at bounding box center [799, 526] width 24 height 17
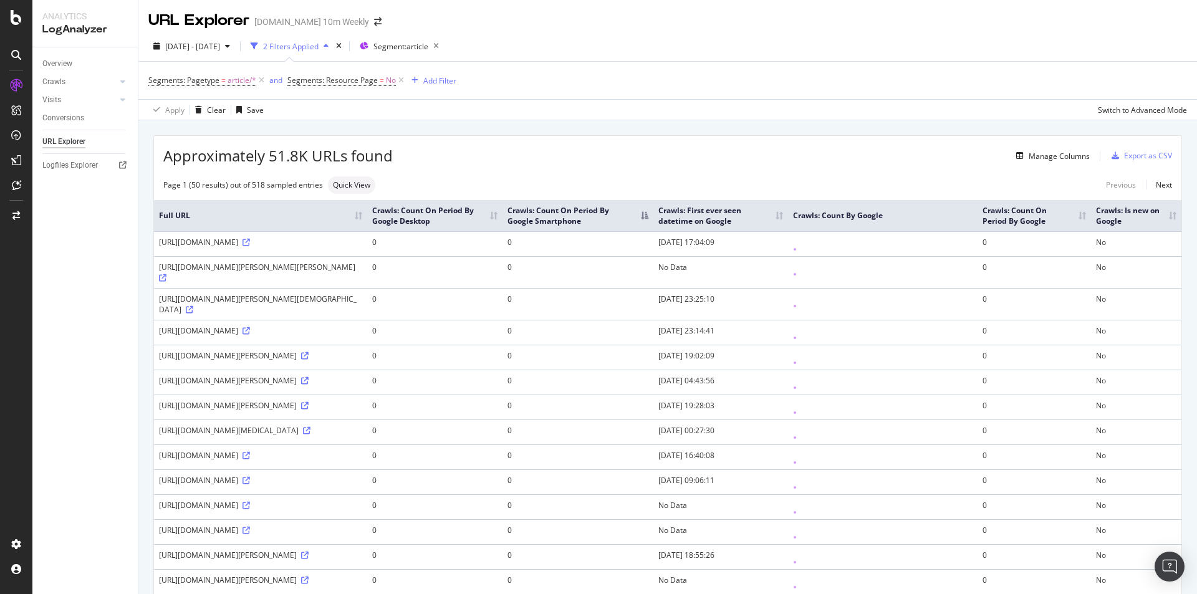
click at [603, 224] on th "Crawls: Count On Period By Google Smartphone" at bounding box center [577, 215] width 151 height 31
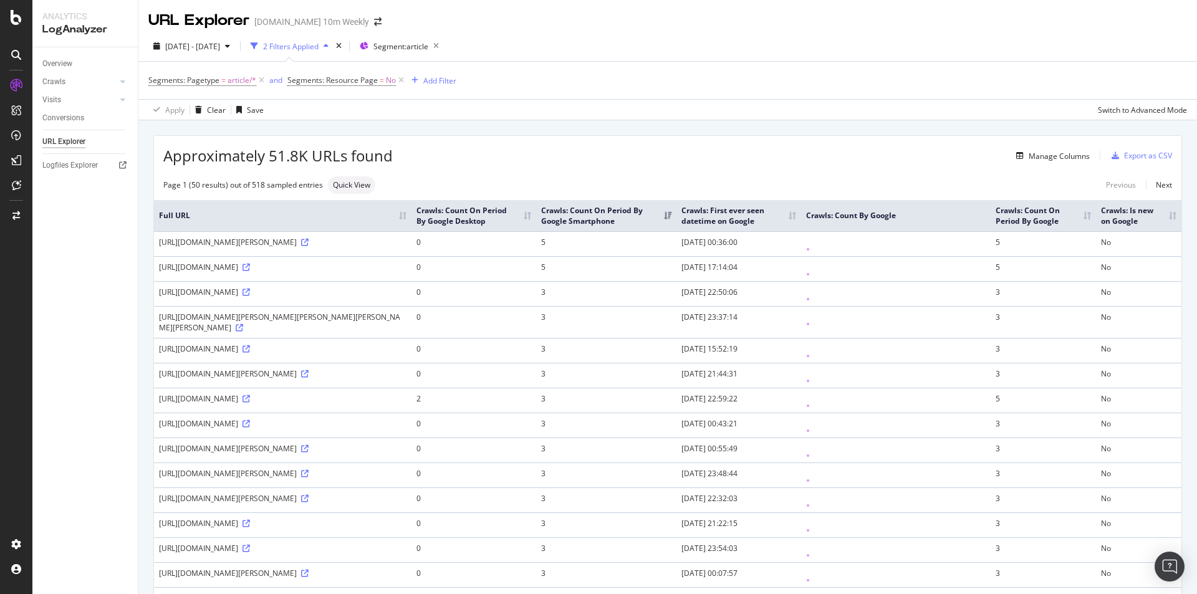
click at [536, 231] on th "Crawls: Count On Period By Google Desktop" at bounding box center [473, 215] width 125 height 31
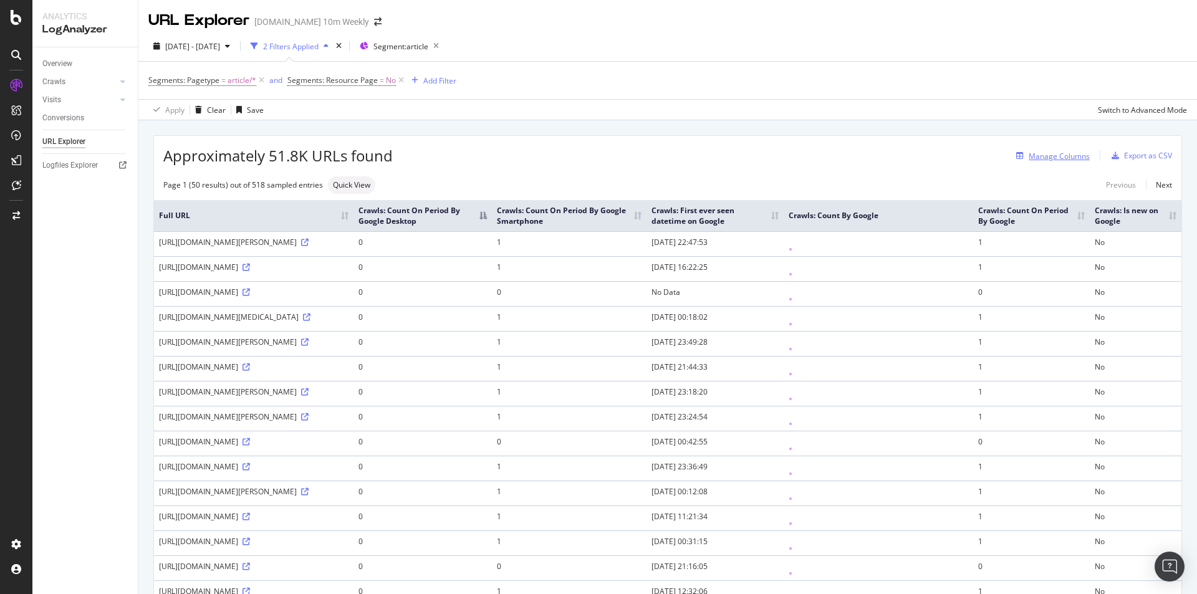
click at [1046, 156] on div "Manage Columns" at bounding box center [1058, 156] width 61 height 11
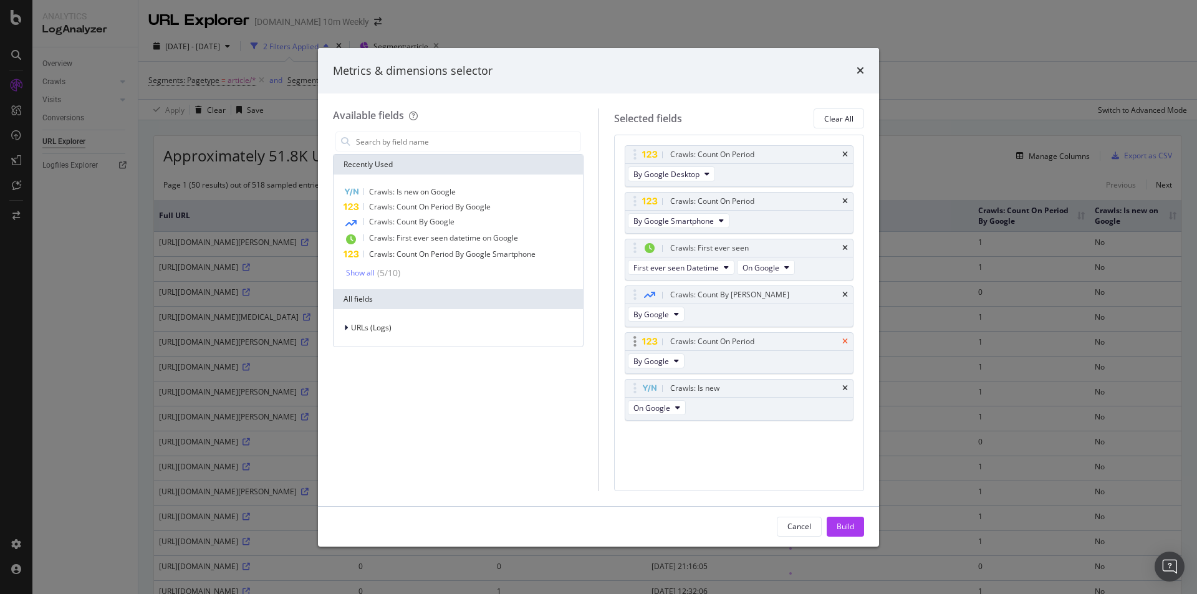
click at [847, 339] on icon "times" at bounding box center [845, 341] width 6 height 7
click at [846, 292] on icon "times" at bounding box center [845, 294] width 6 height 7
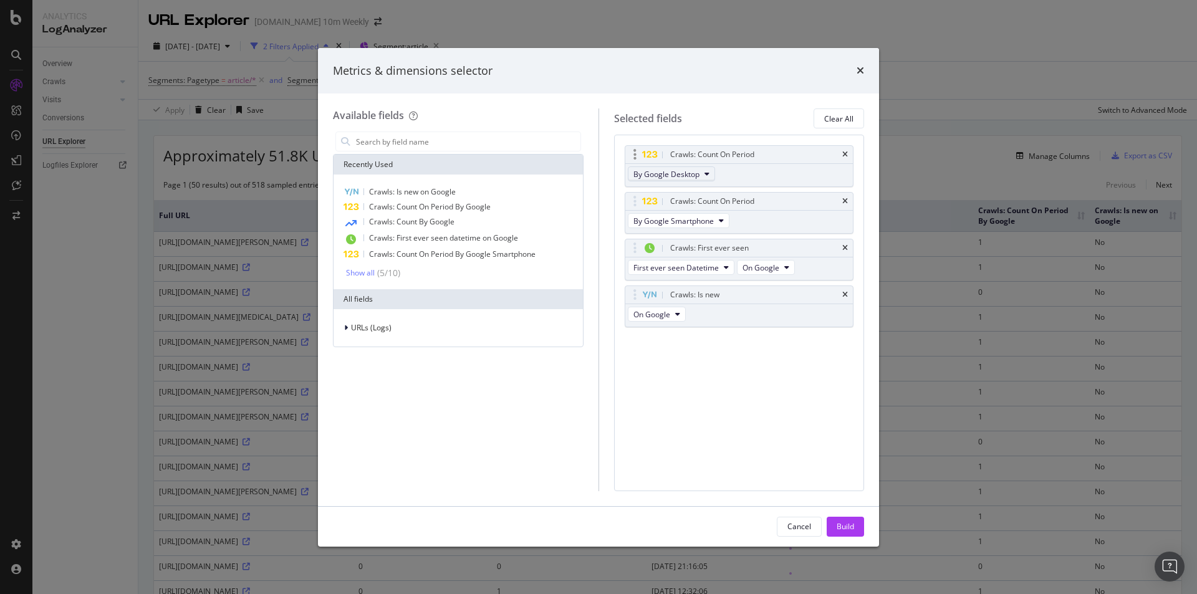
click at [704, 172] on icon "modal" at bounding box center [706, 173] width 5 height 7
click at [676, 192] on span "By Google" at bounding box center [687, 196] width 98 height 11
click at [843, 522] on div "Build" at bounding box center [844, 526] width 17 height 11
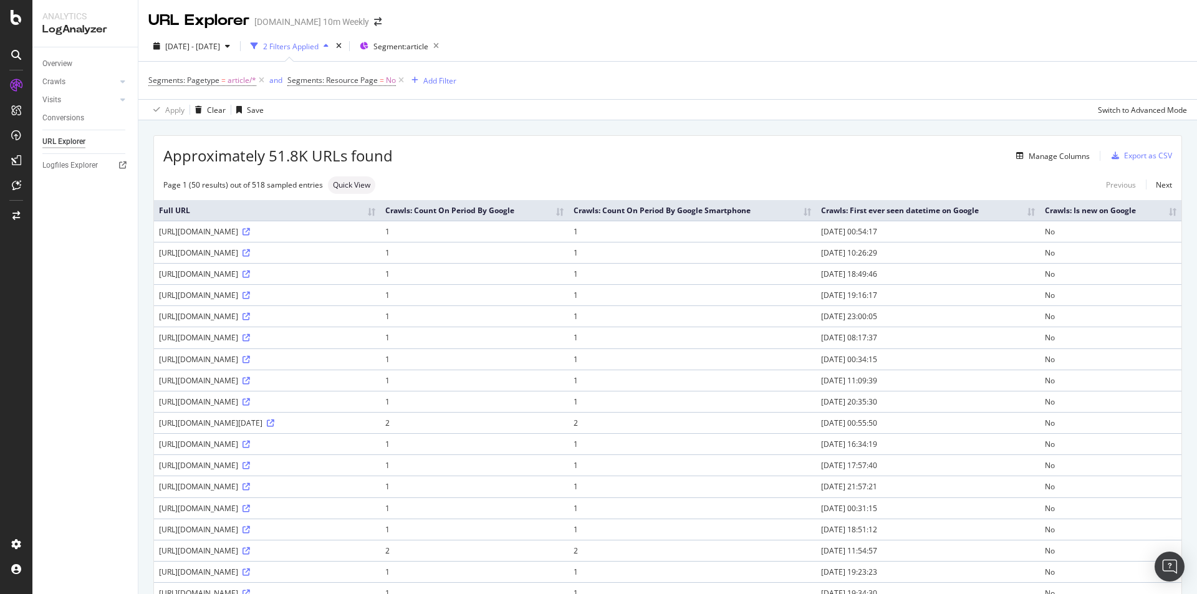
click at [568, 221] on th "Crawls: Count On Period By Google" at bounding box center [474, 210] width 188 height 21
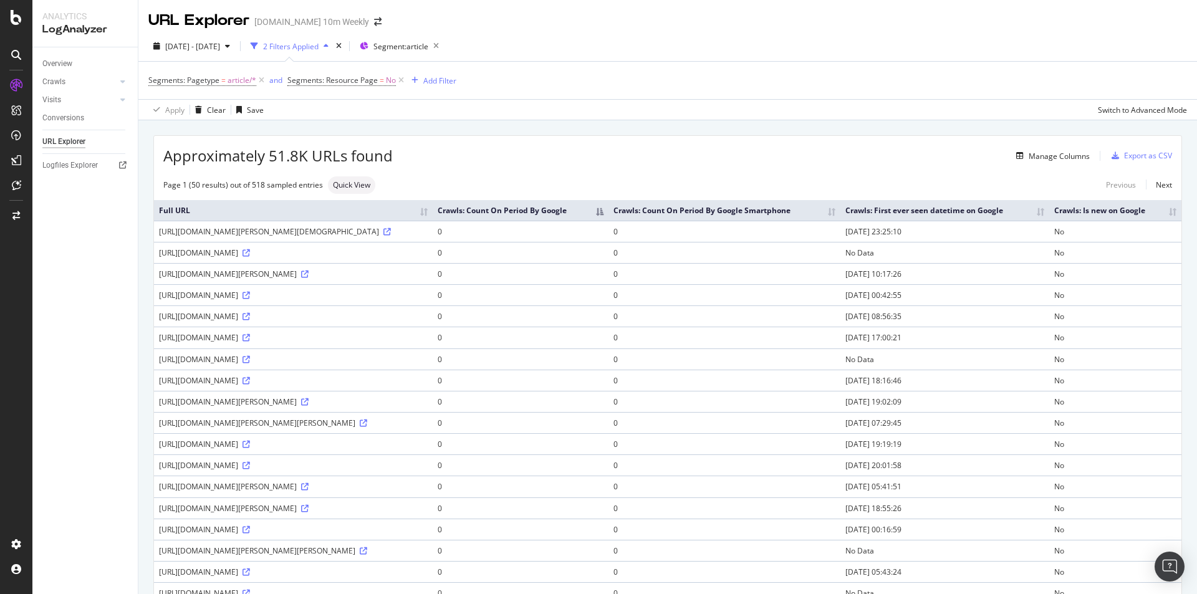
click at [752, 220] on th "Crawls: Count On Period By Google Smartphone" at bounding box center [723, 210] width 231 height 21
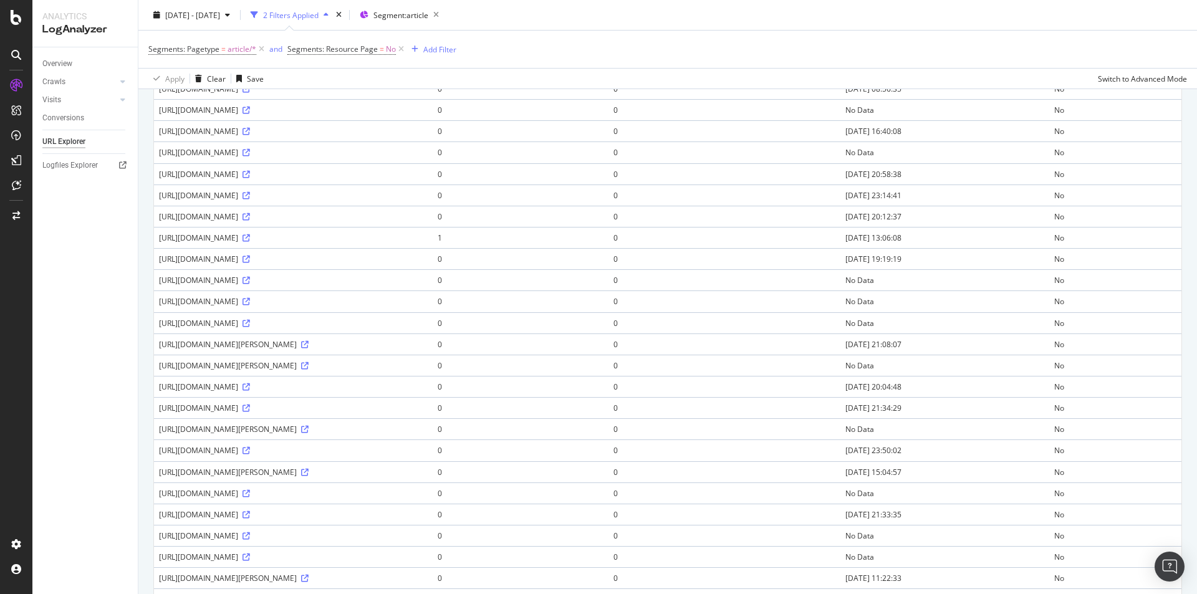
scroll to position [122, 0]
